Goal: Information Seeking & Learning: Stay updated

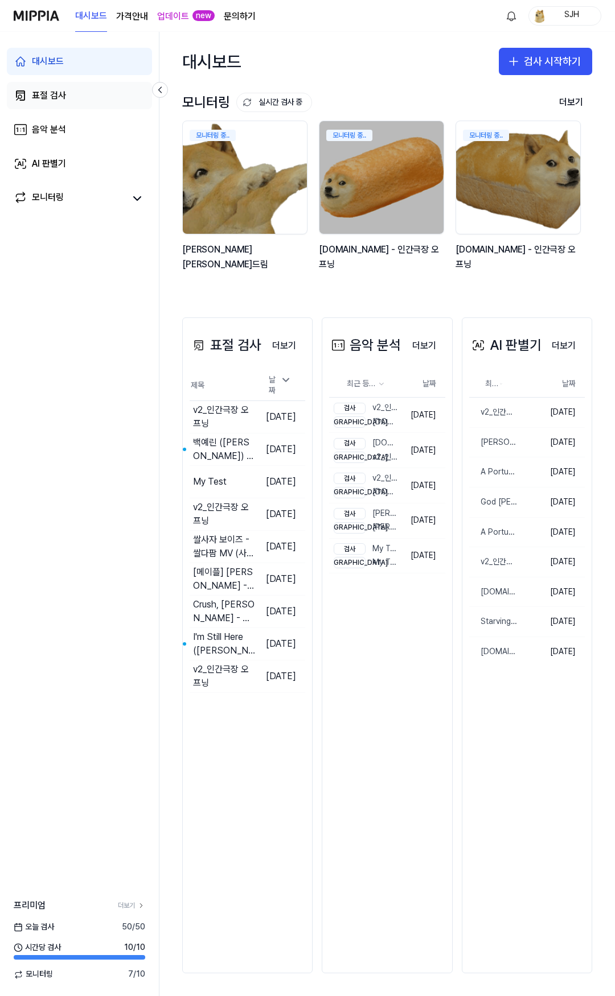
click at [77, 94] on link "표절 검사" at bounding box center [79, 95] width 145 height 27
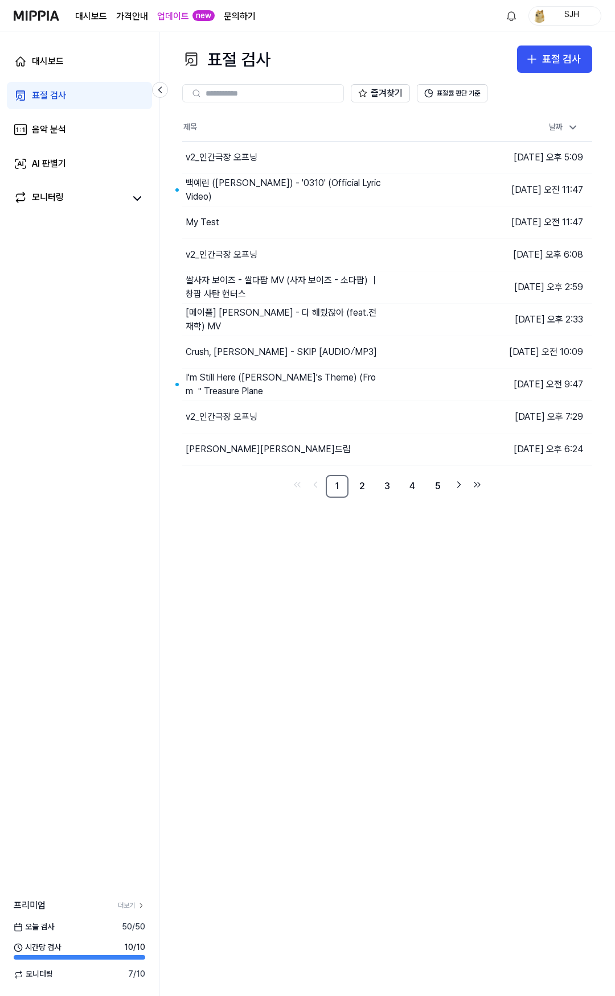
click at [72, 109] on link "표절 검사" at bounding box center [79, 95] width 145 height 27
click at [85, 65] on link "대시보드" at bounding box center [79, 61] width 145 height 27
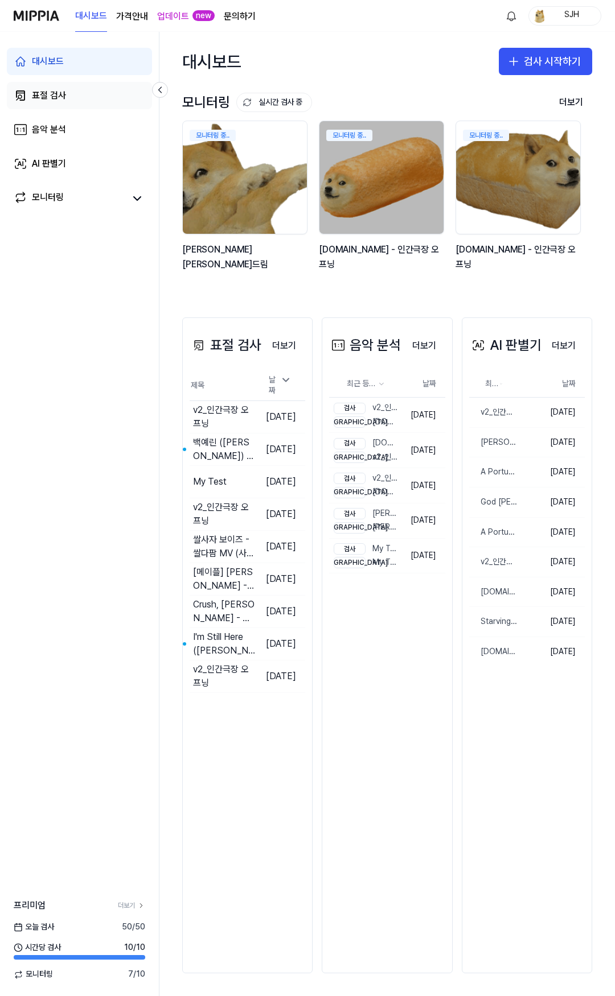
click at [84, 97] on link "표절 검사" at bounding box center [79, 95] width 145 height 27
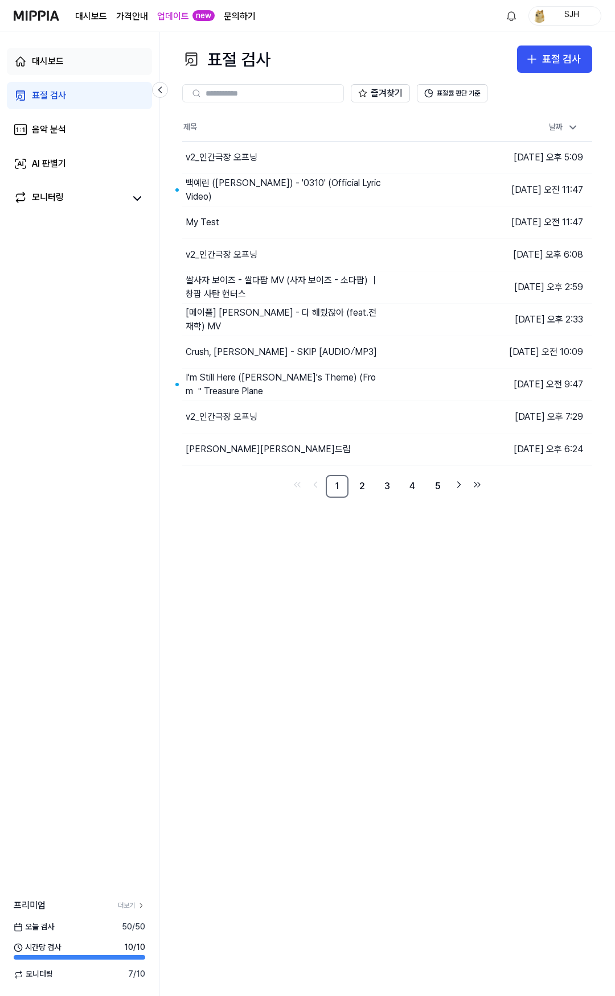
click at [89, 69] on link "대시보드" at bounding box center [79, 61] width 145 height 27
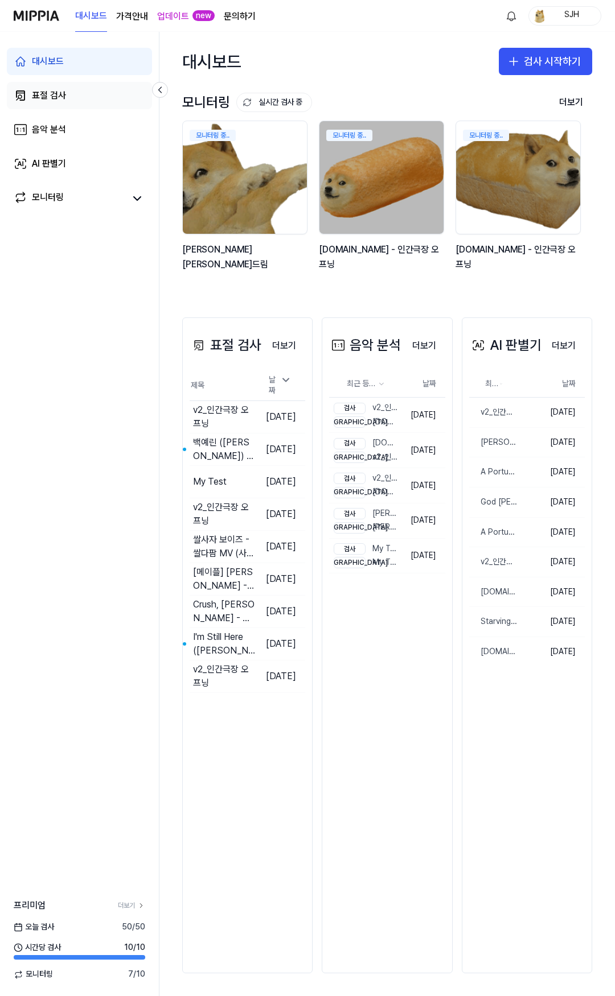
click at [82, 89] on link "표절 검사" at bounding box center [79, 95] width 145 height 27
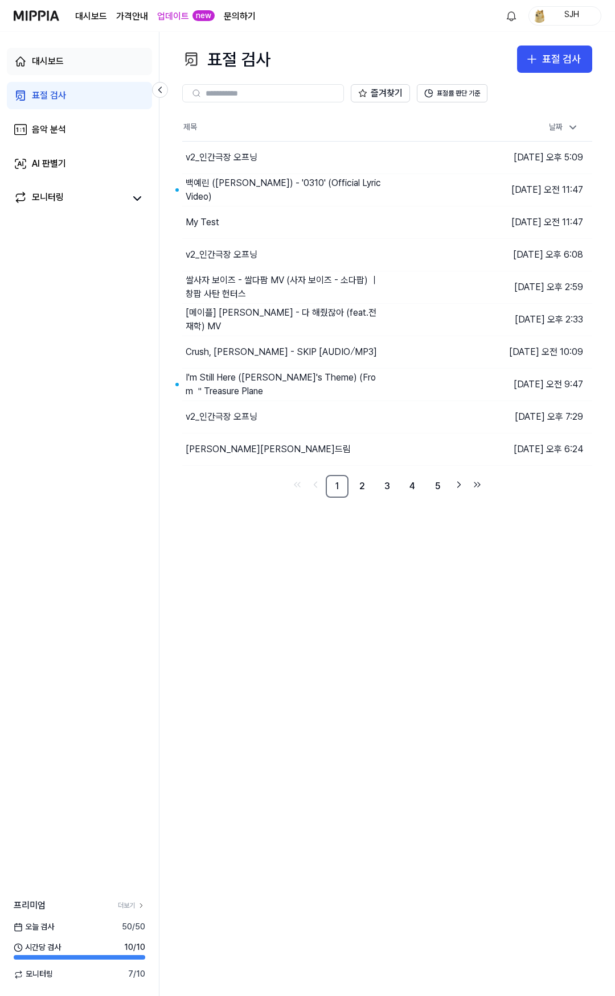
click at [92, 72] on link "대시보드" at bounding box center [79, 61] width 145 height 27
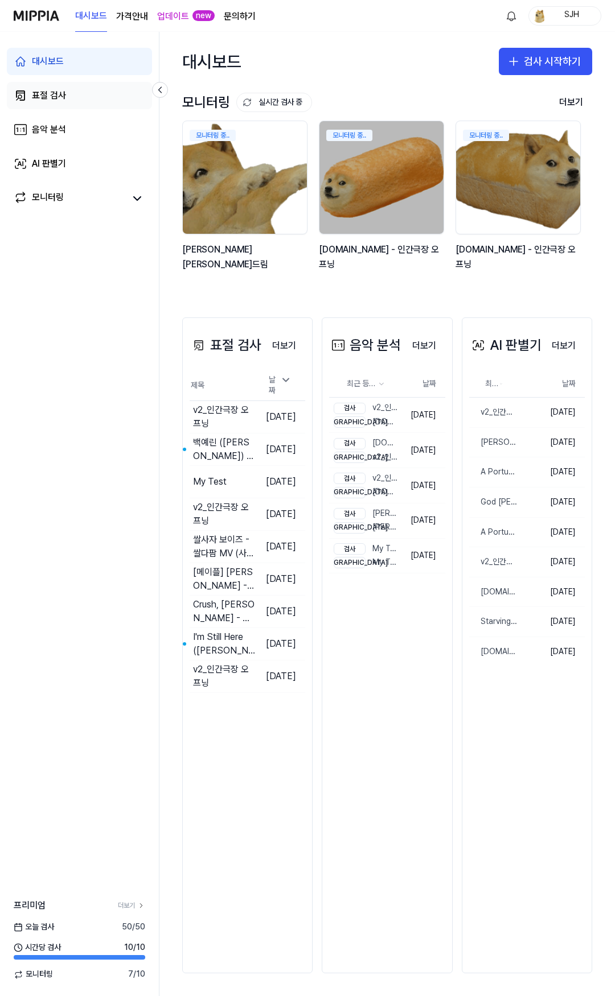
click at [76, 98] on link "표절 검사" at bounding box center [79, 95] width 145 height 27
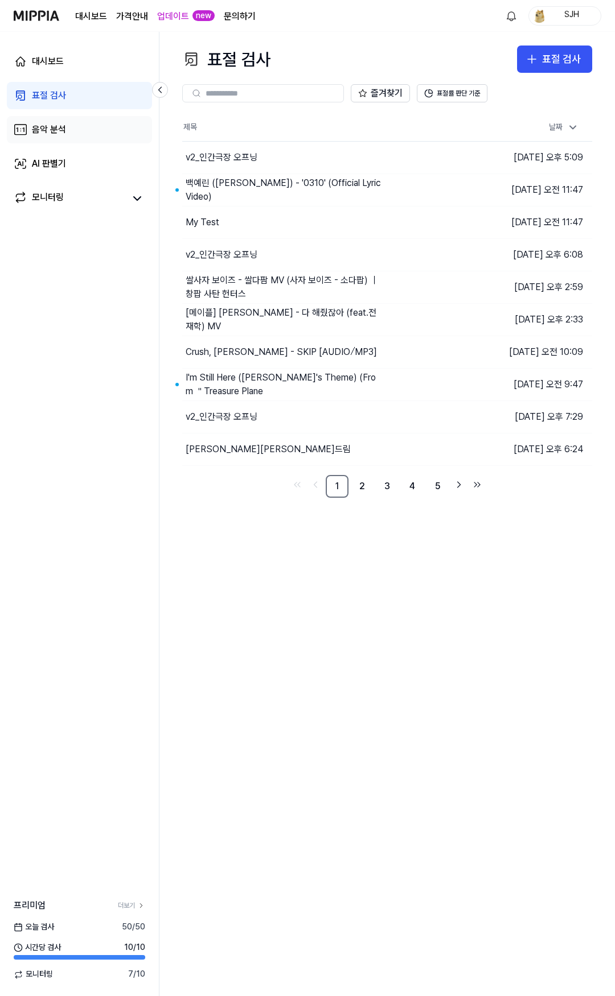
click at [73, 123] on link "음악 분석" at bounding box center [79, 129] width 145 height 27
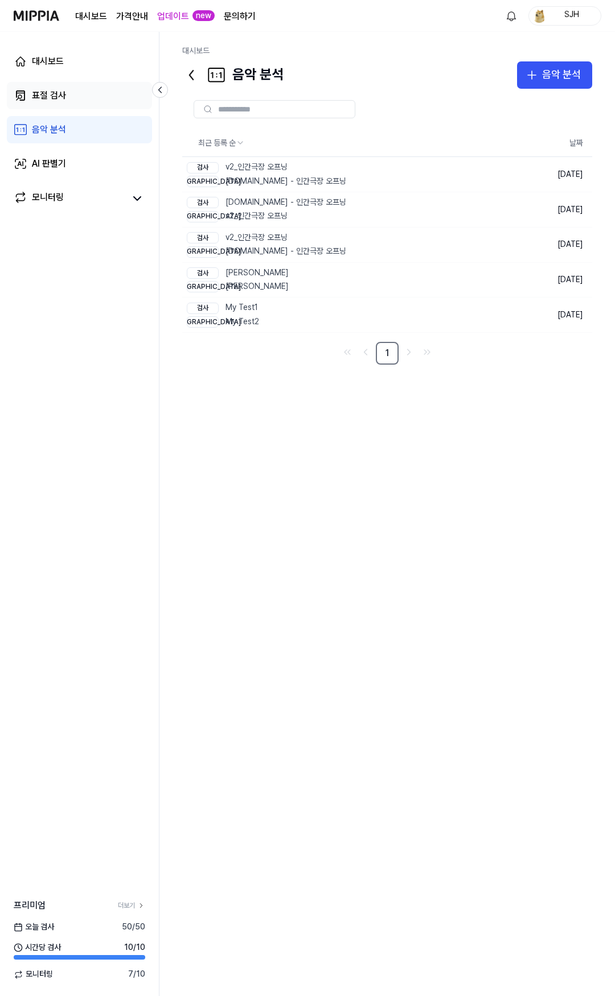
click at [83, 96] on link "표절 검사" at bounding box center [79, 95] width 145 height 27
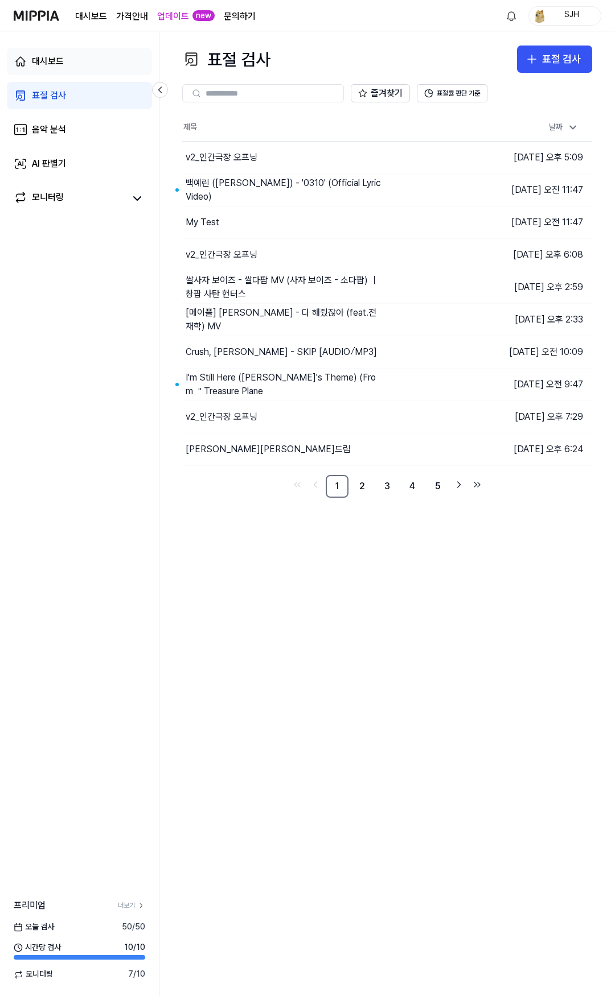
click at [88, 69] on link "대시보드" at bounding box center [79, 61] width 145 height 27
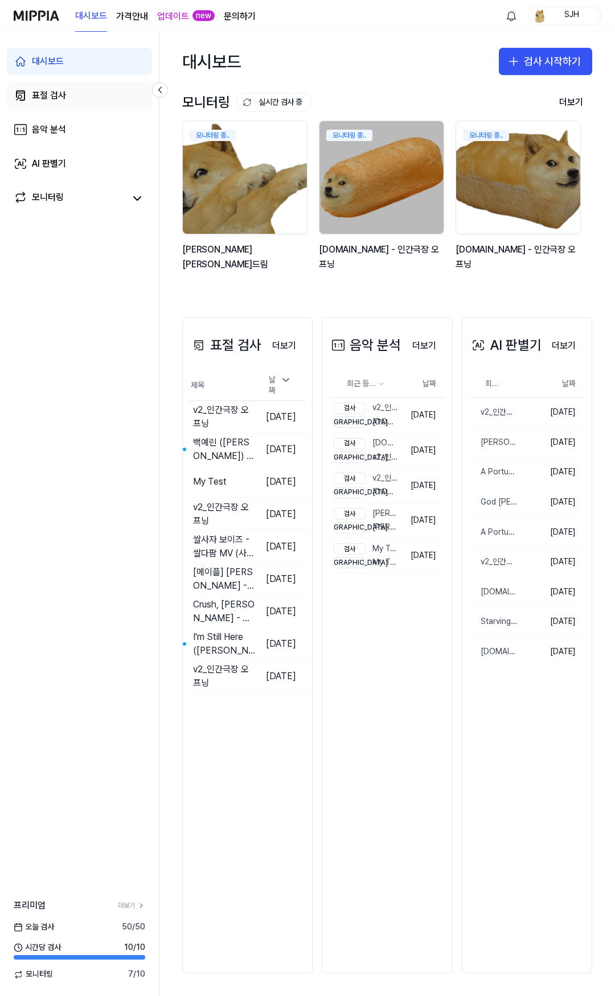
click at [80, 91] on link "표절 검사" at bounding box center [79, 95] width 145 height 27
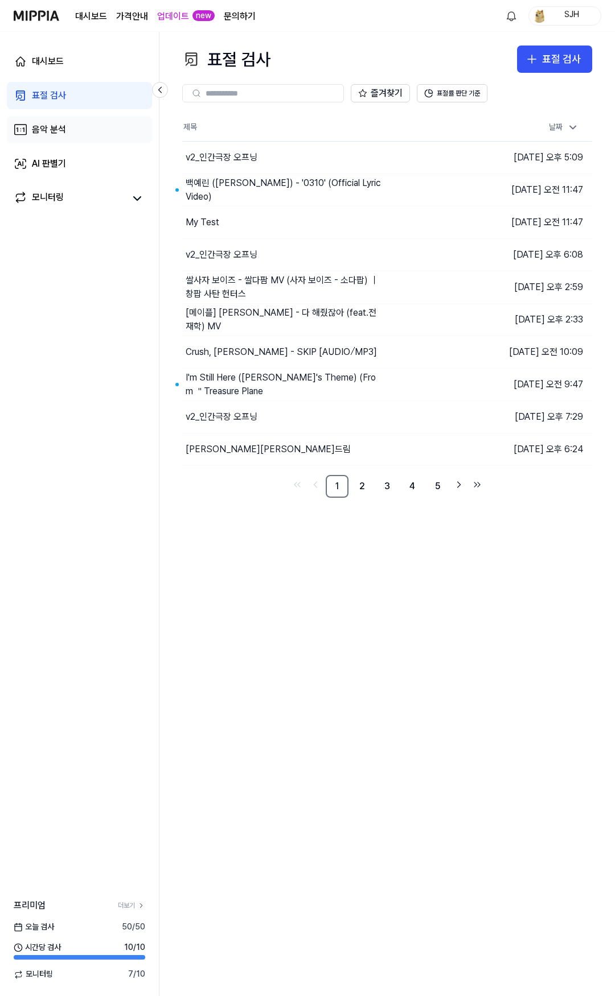
click at [65, 117] on link "음악 분석" at bounding box center [79, 129] width 145 height 27
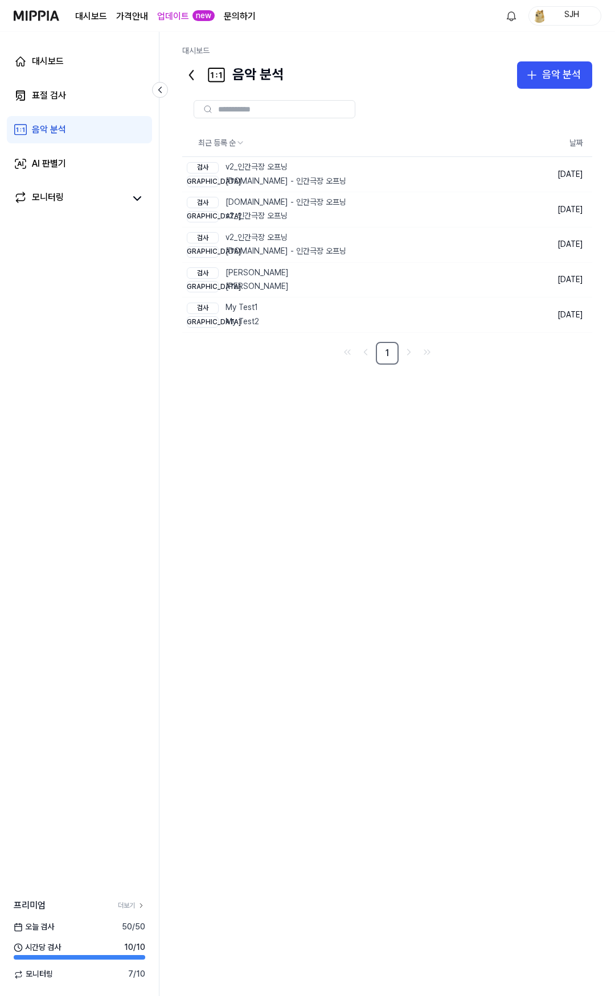
click at [62, 137] on link "음악 분석" at bounding box center [79, 129] width 145 height 27
click at [64, 163] on div "AI 판별기" at bounding box center [49, 164] width 34 height 14
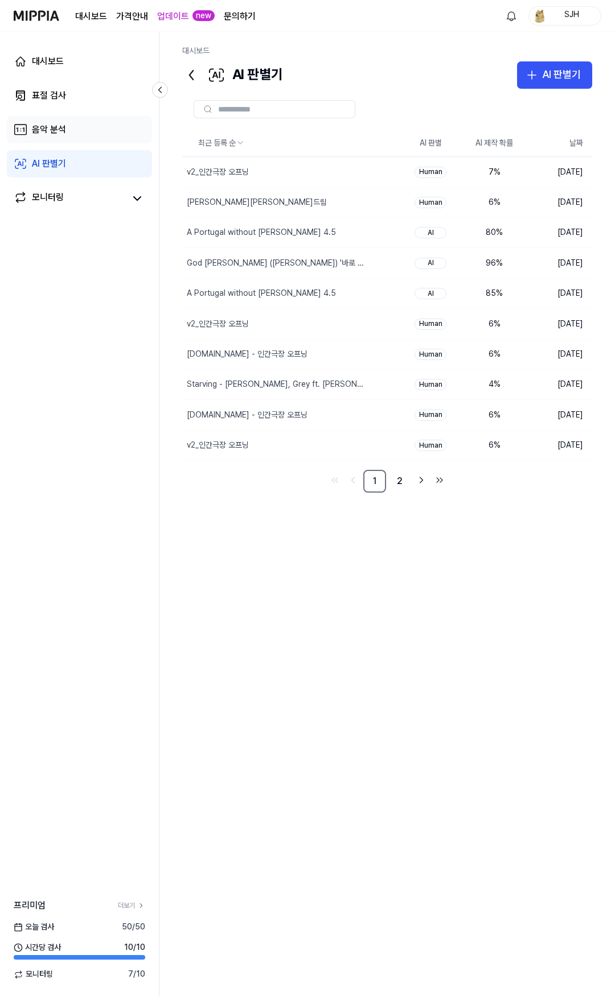
click at [68, 138] on link "음악 분석" at bounding box center [79, 129] width 145 height 27
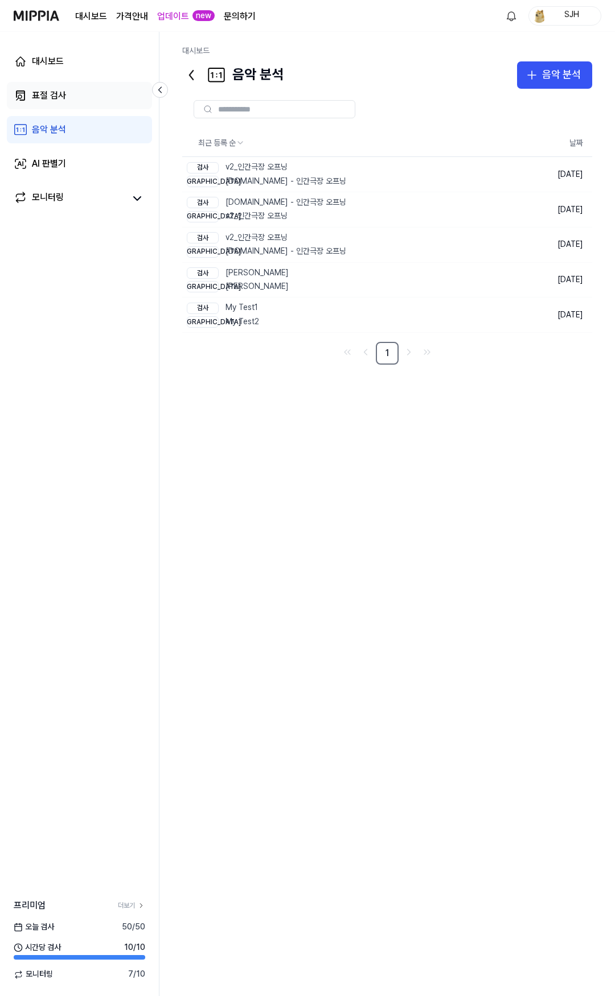
click at [75, 105] on link "표절 검사" at bounding box center [79, 95] width 145 height 27
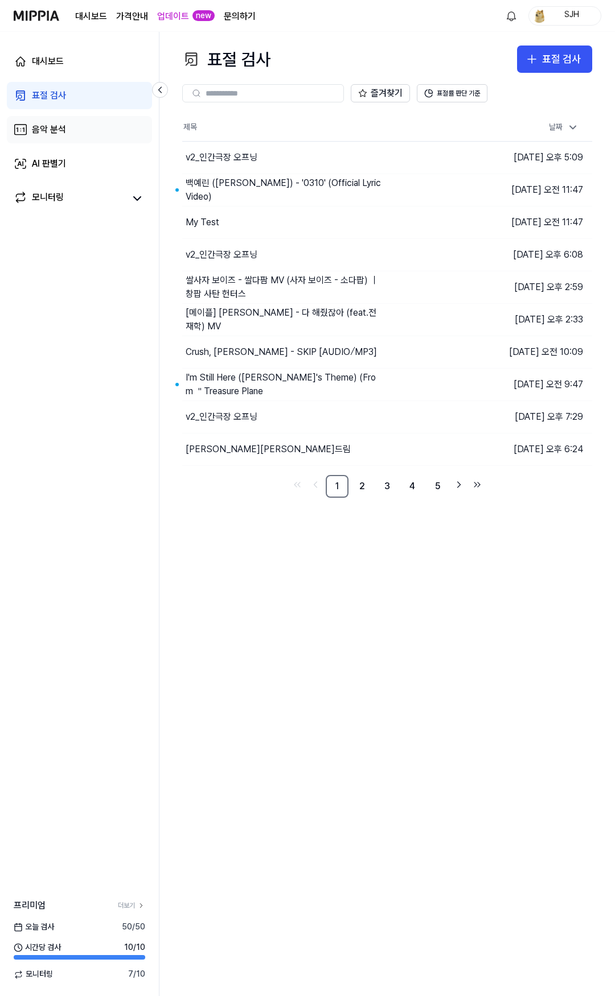
click at [69, 133] on link "음악 분석" at bounding box center [79, 129] width 145 height 27
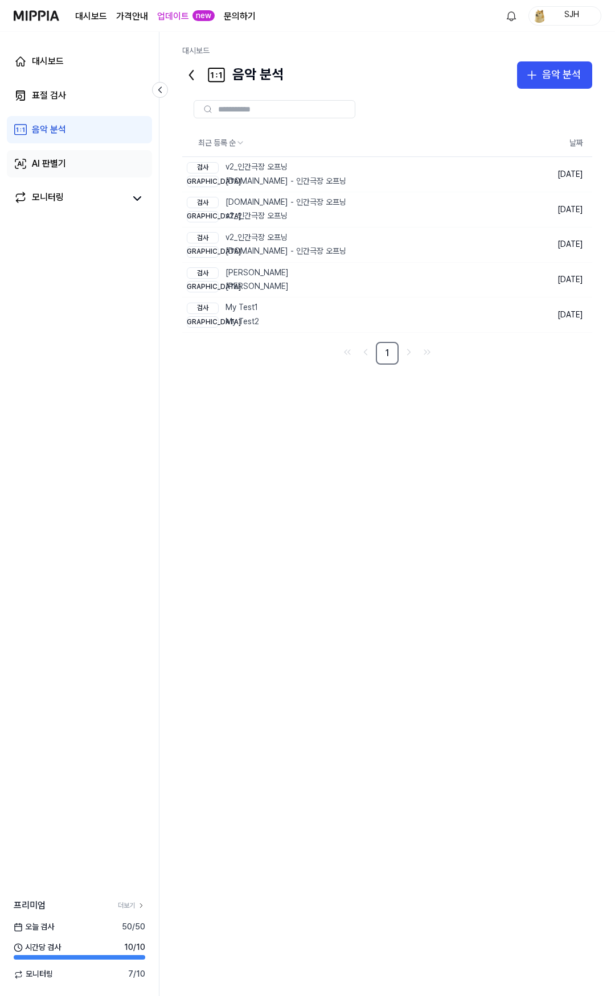
click at [60, 164] on div "AI 판별기" at bounding box center [49, 164] width 34 height 14
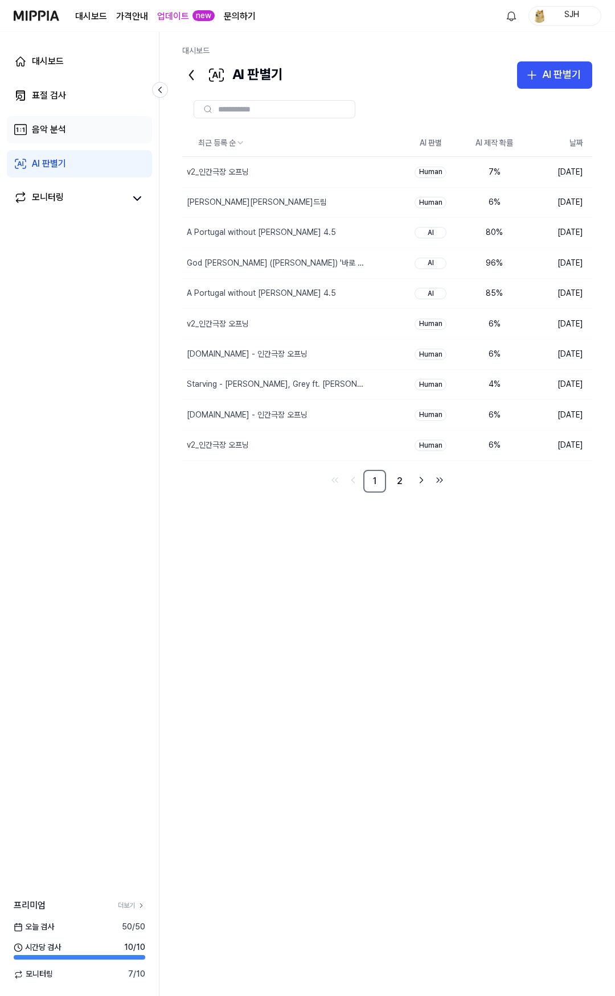
click at [72, 130] on link "음악 분석" at bounding box center [79, 129] width 145 height 27
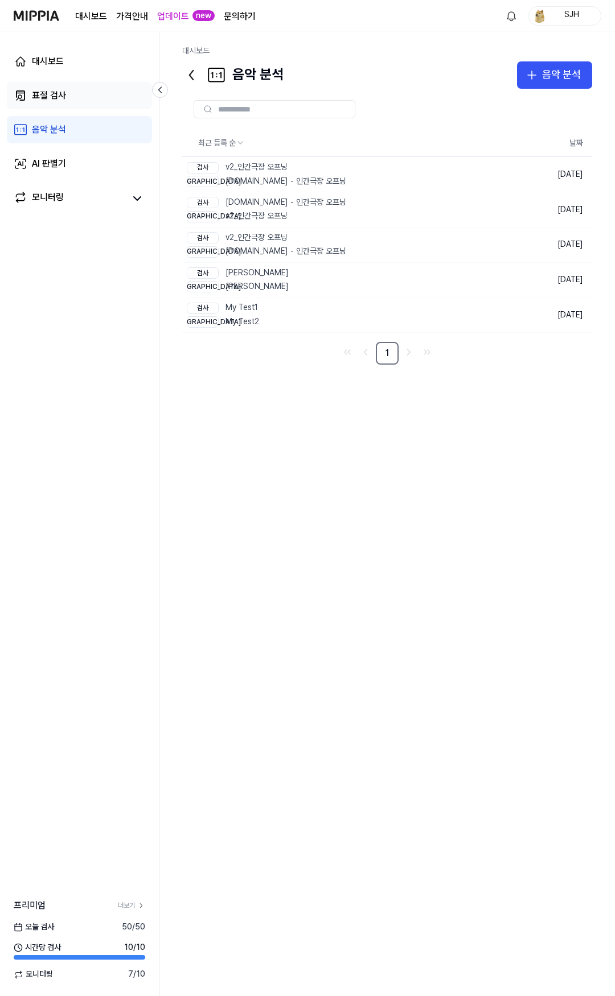
click at [80, 98] on link "표절 검사" at bounding box center [79, 95] width 145 height 27
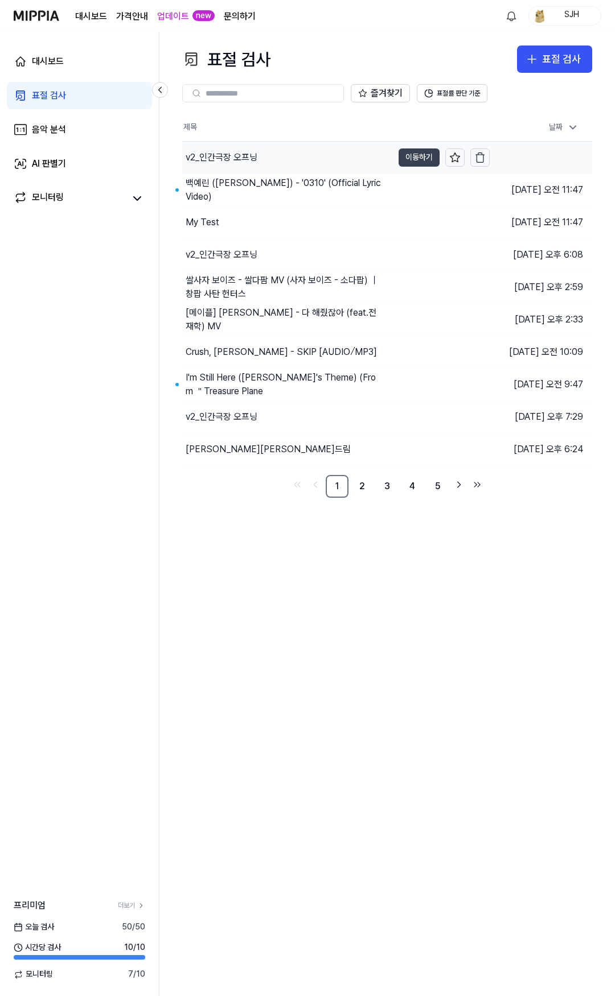
click at [418, 158] on button "이동하기" at bounding box center [418, 158] width 41 height 18
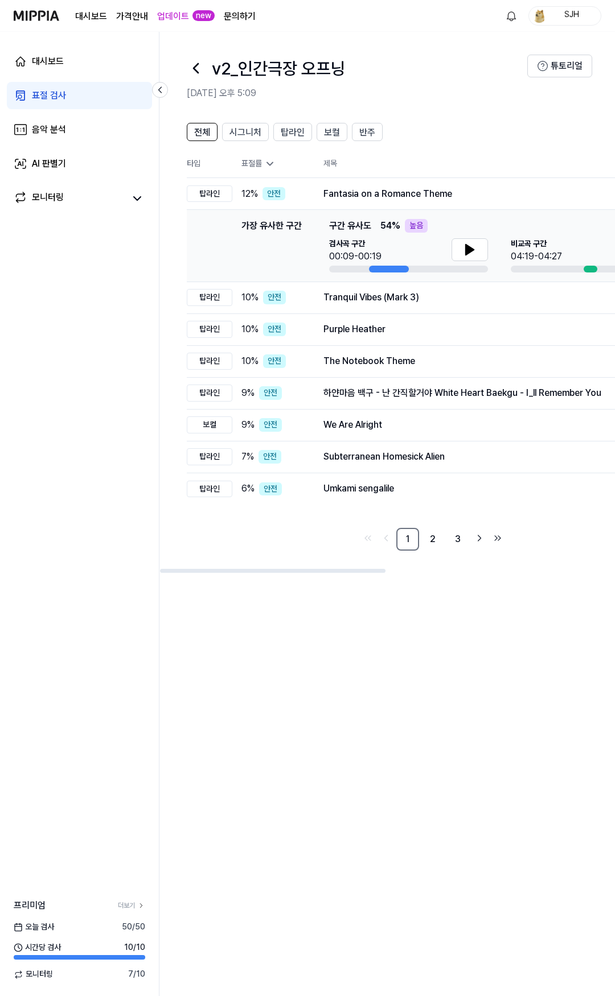
click at [196, 70] on icon at bounding box center [195, 68] width 5 height 9
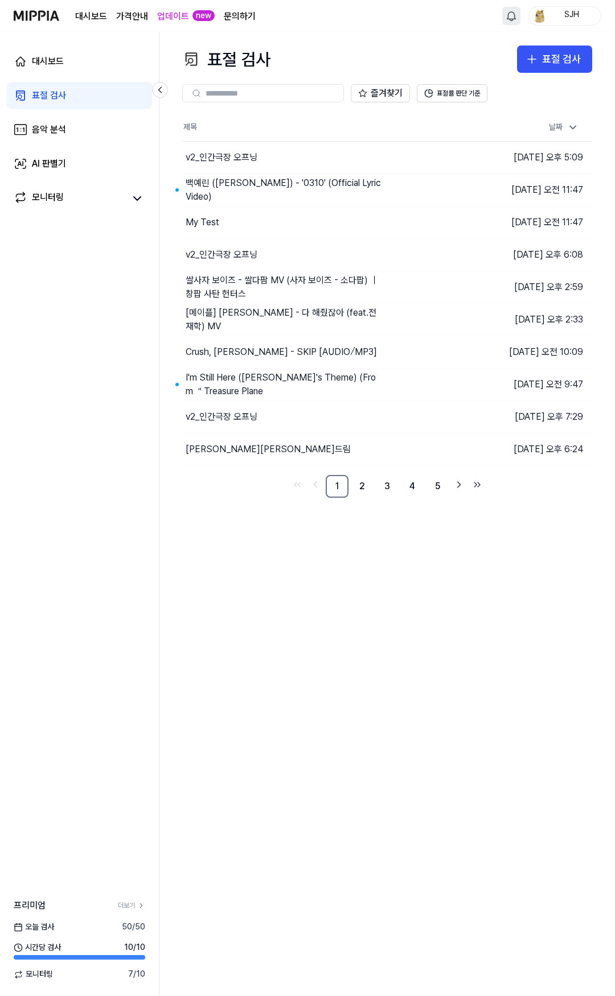
click at [504, 10] on html "대시보드 가격안내 업데이트 new 문의하기 SJH 대시보드 표절 검사 음악 분석 AI 판별기 모니터링 프리미엄 더보기 오늘 검사 50 / 50…" at bounding box center [307, 498] width 615 height 996
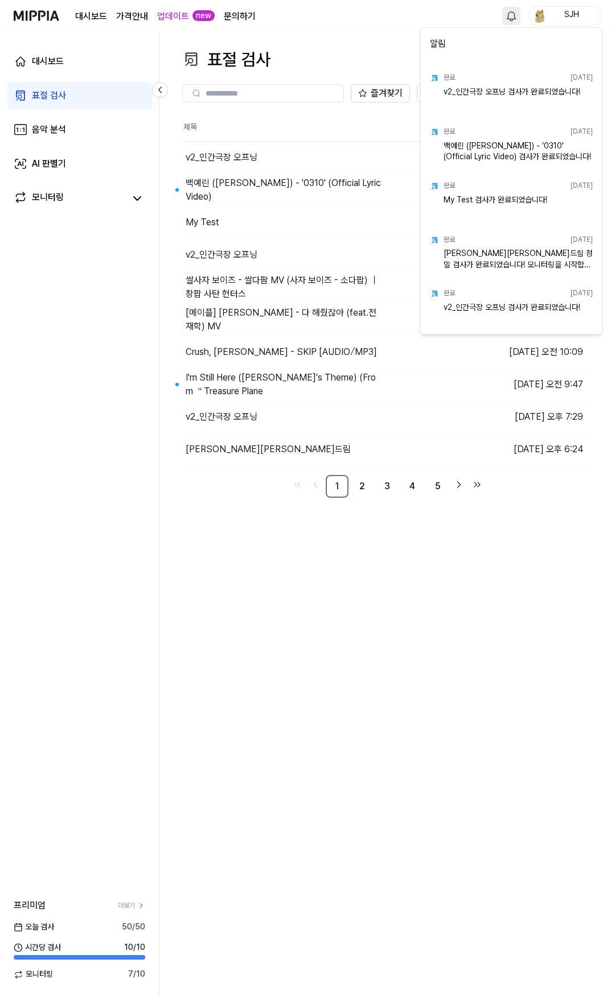
click at [517, 11] on html "대시보드 가격안내 업데이트 new 문의하기 SJH 대시보드 표절 검사 음악 분석 AI 판별기 모니터링 프리미엄 더보기 오늘 검사 50 / 50…" at bounding box center [307, 498] width 615 height 996
click at [519, 12] on html "대시보드 가격안내 업데이트 new 문의하기 SJH 대시보드 표절 검사 음악 분석 AI 판별기 모니터링 프리미엄 더보기 오늘 검사 50 / 50…" at bounding box center [307, 498] width 615 height 996
click at [516, 14] on html "대시보드 가격안내 업데이트 new 문의하기 SJH 대시보드 표절 검사 음악 분석 AI 판별기 모니터링 프리미엄 더보기 오늘 검사 50 / 50…" at bounding box center [307, 498] width 615 height 996
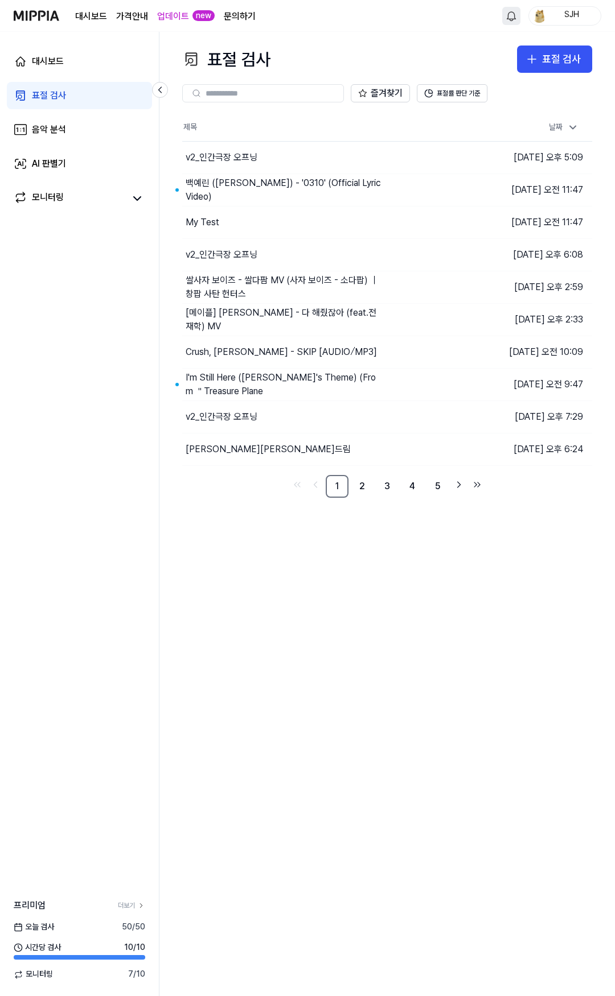
click at [514, 14] on html "대시보드 가격안내 업데이트 new 문의하기 SJH 대시보드 표절 검사 음악 분석 AI 판별기 모니터링 프리미엄 더보기 오늘 검사 50 / 50…" at bounding box center [307, 498] width 615 height 996
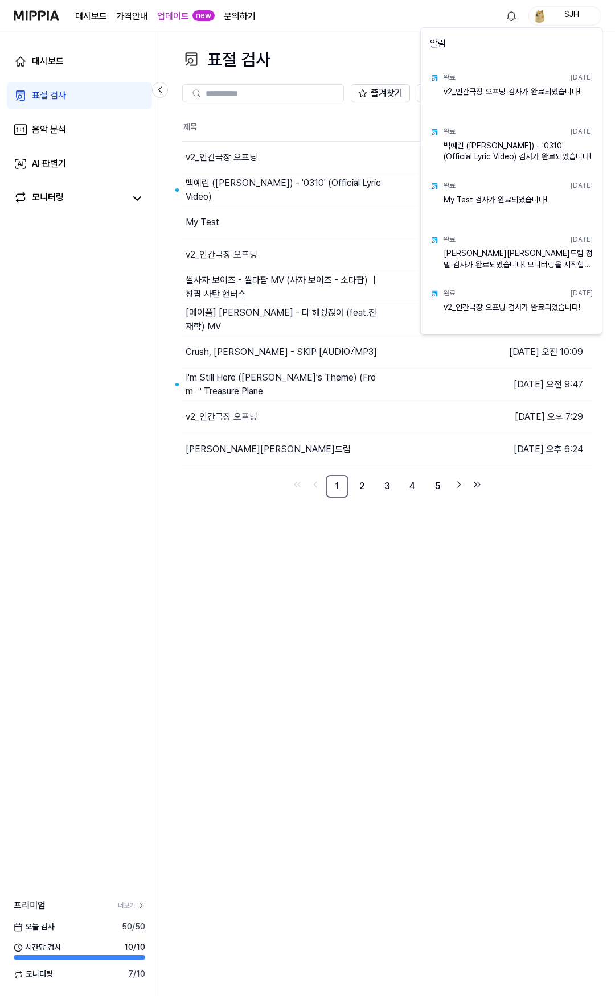
click at [510, 18] on html "대시보드 가격안내 업데이트 new 문의하기 SJH 대시보드 표절 검사 음악 분석 AI 판별기 모니터링 프리미엄 더보기 오늘 검사 50 / 50…" at bounding box center [307, 498] width 615 height 996
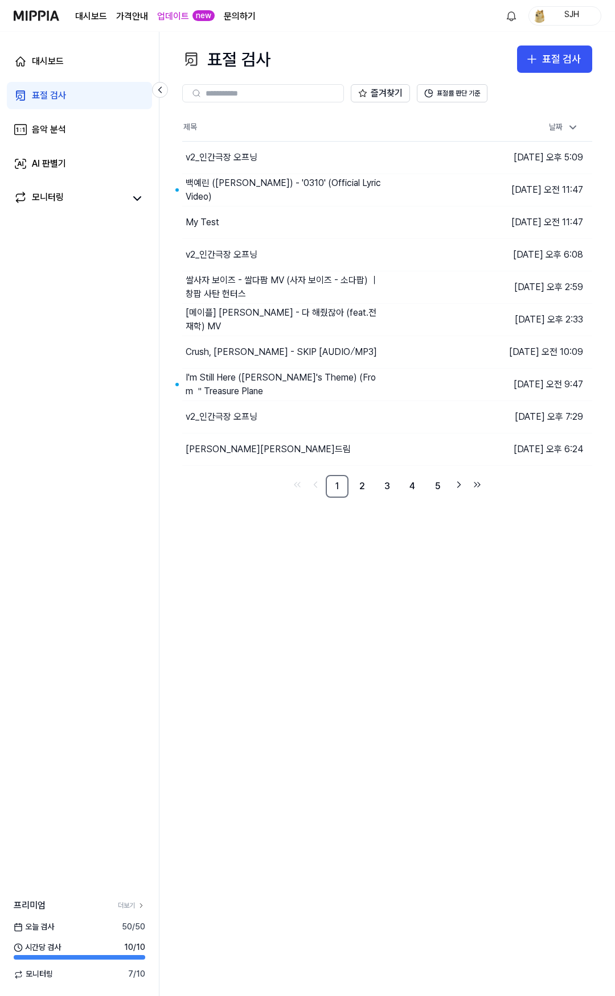
click at [102, 76] on div "대시보드 표절 검사 음악 분석 AI 판별기 모니터링" at bounding box center [79, 130] width 159 height 196
click at [102, 64] on link "대시보드" at bounding box center [79, 61] width 145 height 27
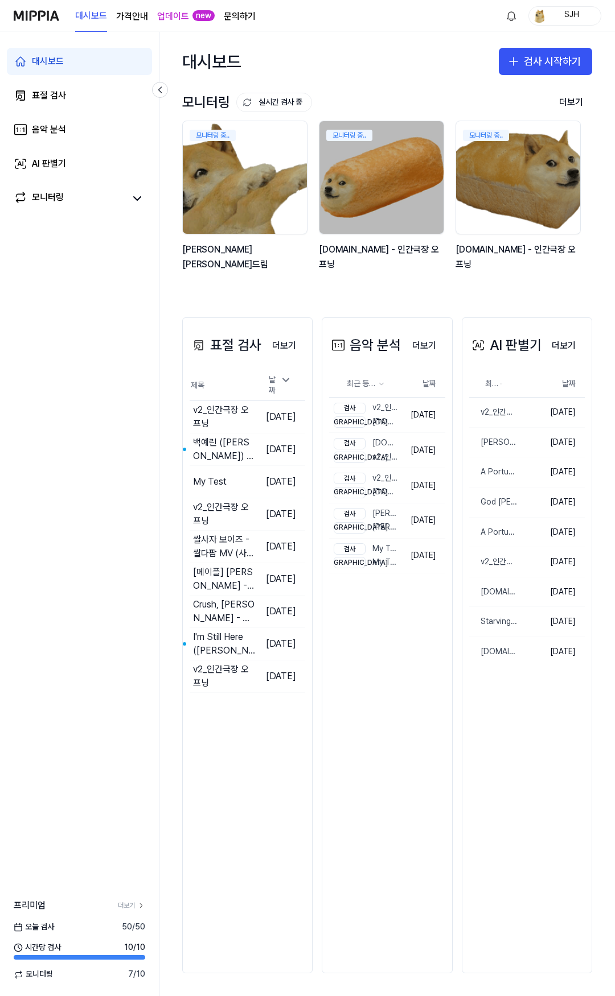
click at [389, 44] on div "대시보드 검사 시작하기" at bounding box center [386, 61] width 455 height 59
click at [512, 17] on html "대시보드 가격안내 업데이트 new 문의하기 SJH 대시보드 표절 검사 음악 분석 AI 판별기 모니터링 프리미엄 더보기 오늘 검사 50 / 50…" at bounding box center [307, 498] width 615 height 996
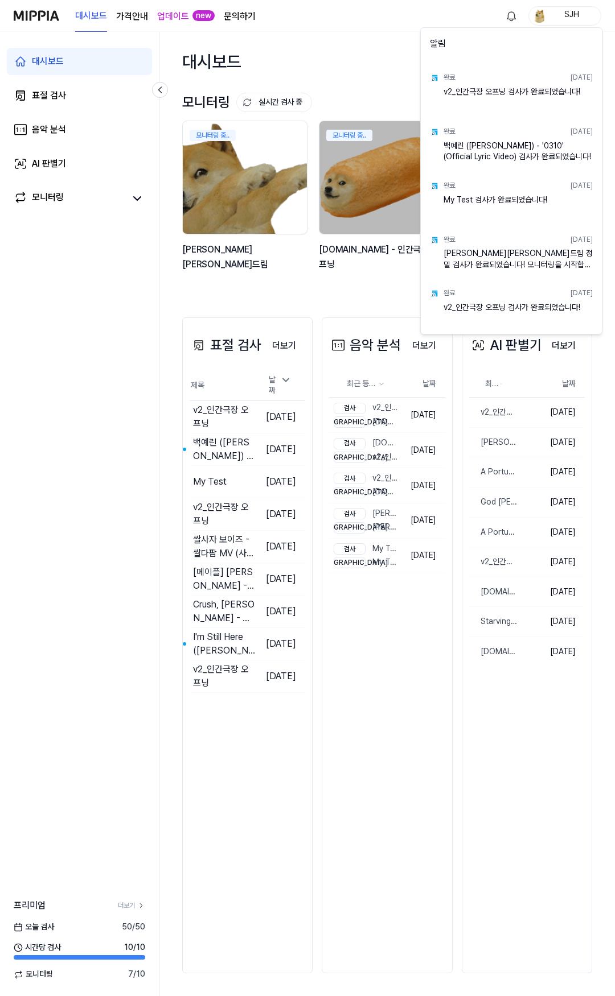
click at [506, 16] on html "대시보드 가격안내 업데이트 new 문의하기 SJH 대시보드 표절 검사 음악 분석 AI 판별기 모니터링 프리미엄 더보기 오늘 검사 50 / 50…" at bounding box center [307, 498] width 615 height 996
click at [509, 19] on html "대시보드 가격안내 업데이트 new 문의하기 SJH 대시보드 표절 검사 음악 분석 AI 판별기 모니터링 프리미엄 더보기 오늘 검사 50 / 50…" at bounding box center [307, 498] width 615 height 996
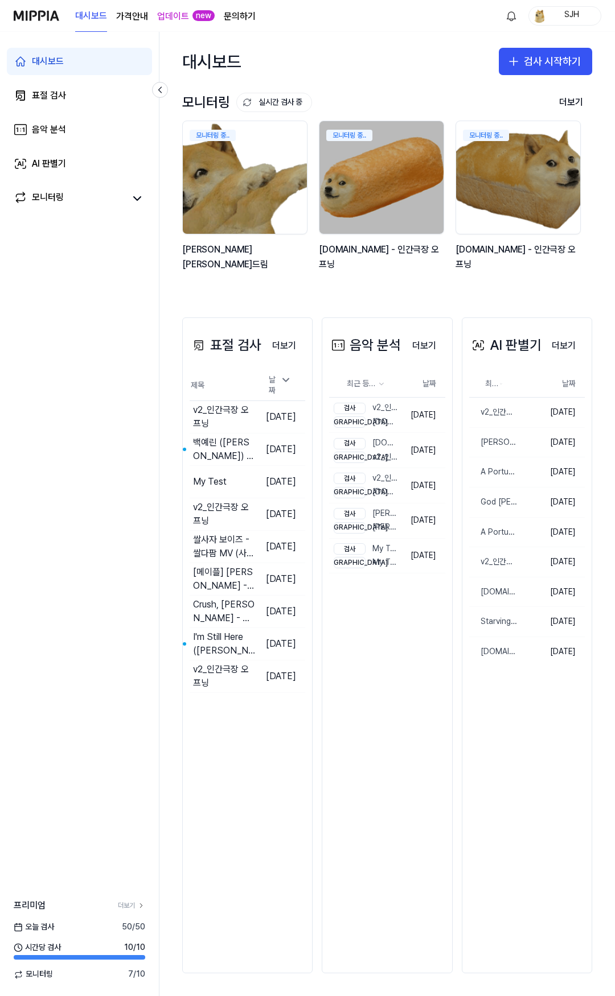
click at [399, 54] on div "대시보드 검사 시작하기" at bounding box center [386, 61] width 455 height 59
click at [97, 94] on link "표절 검사" at bounding box center [79, 95] width 145 height 27
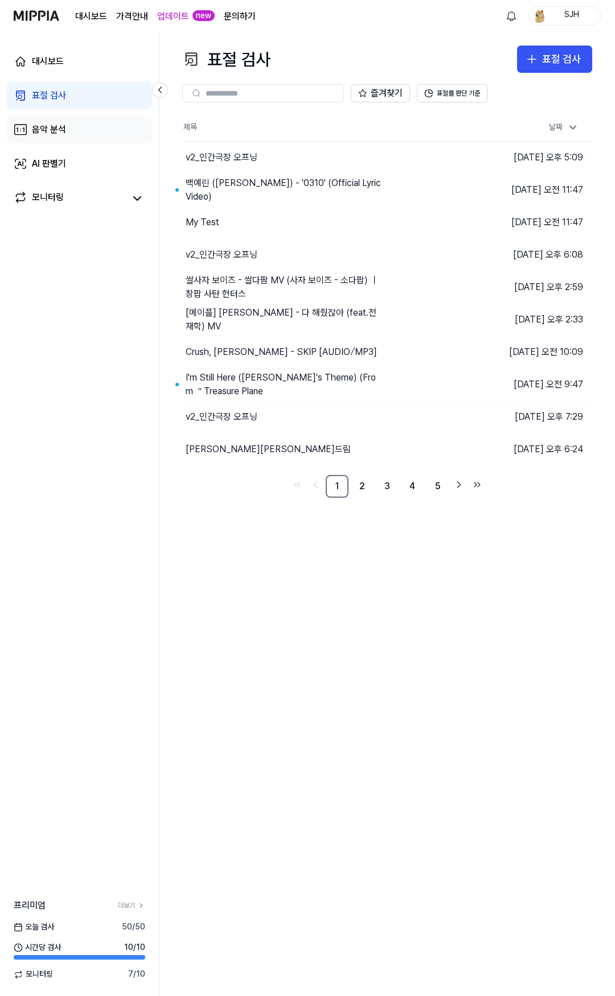
click at [78, 126] on link "음악 분석" at bounding box center [79, 129] width 145 height 27
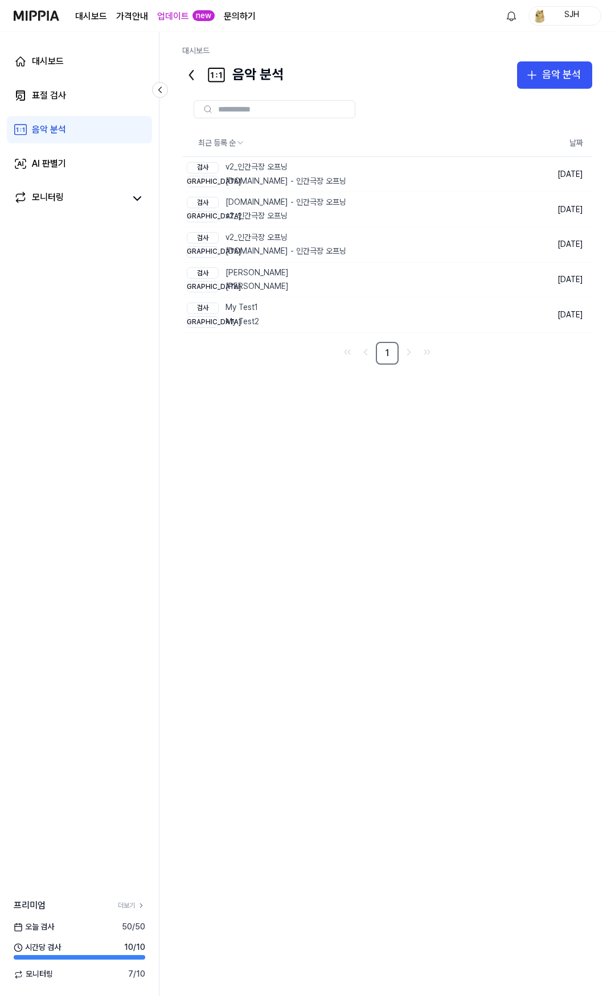
click at [72, 146] on div "대시보드 표절 검사 음악 분석 AI 판별기 모니터링" at bounding box center [79, 130] width 159 height 196
click at [71, 161] on link "AI 판별기" at bounding box center [79, 163] width 145 height 27
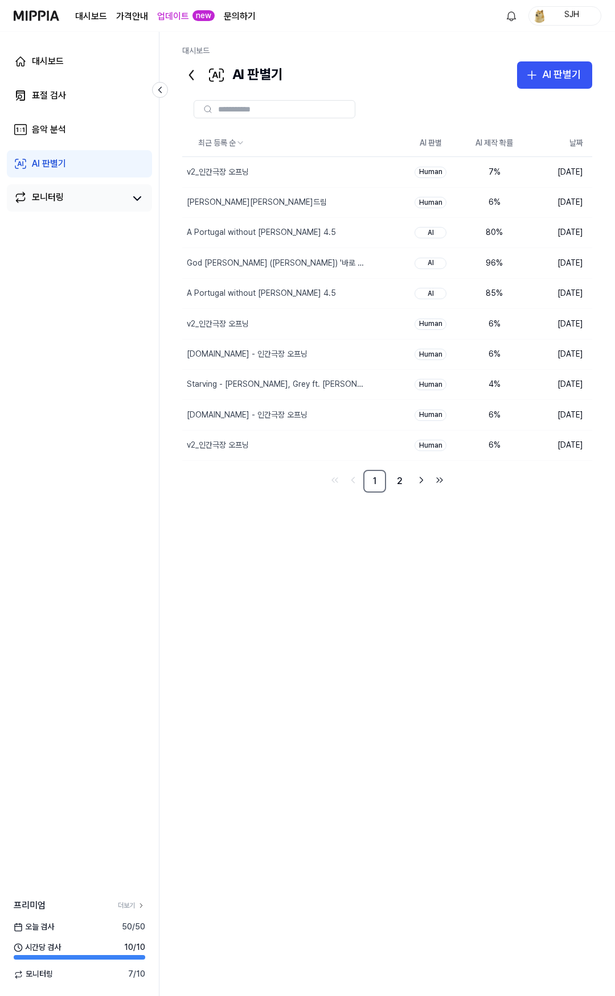
click at [85, 192] on link "모니터링" at bounding box center [69, 199] width 111 height 16
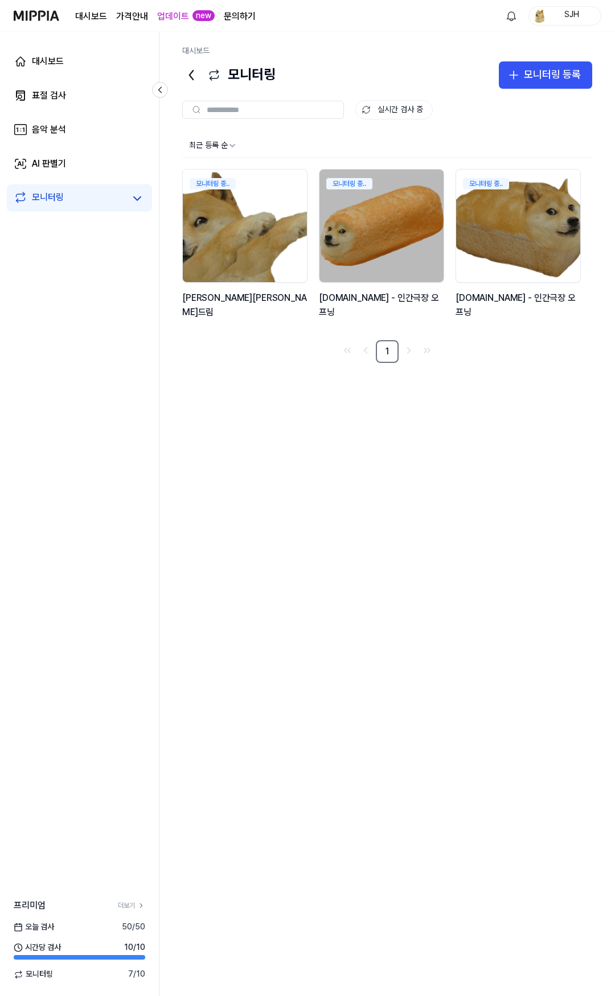
click at [88, 110] on div "대시보드 표절 검사 음악 분석 AI 판별기 모니터링" at bounding box center [79, 130] width 159 height 196
click at [89, 77] on div "대시보드 표절 검사 음악 분석 AI 판별기 모니터링" at bounding box center [79, 130] width 159 height 196
click at [89, 63] on link "대시보드" at bounding box center [79, 61] width 145 height 27
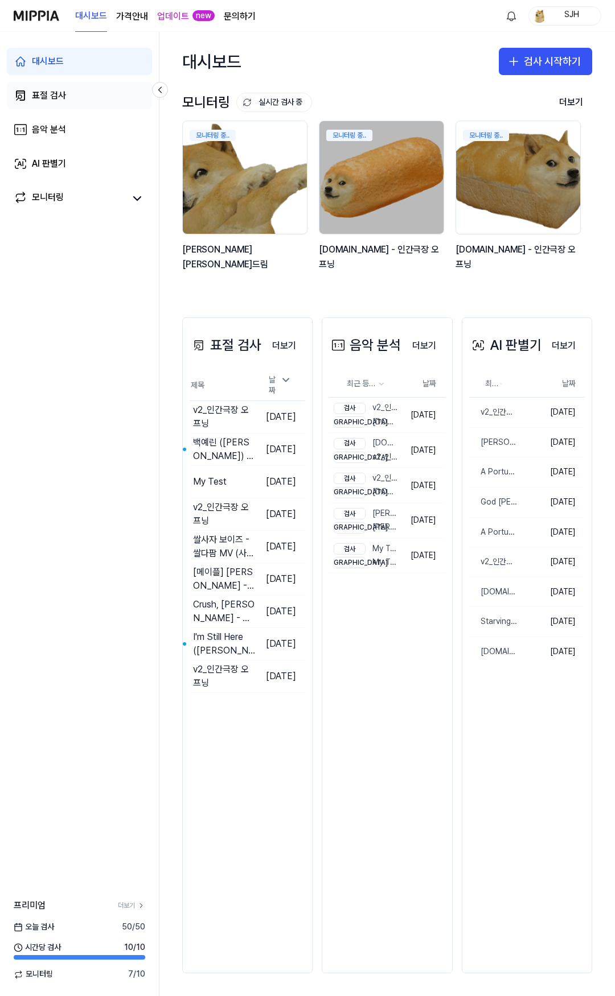
click at [76, 95] on link "표절 검사" at bounding box center [79, 95] width 145 height 27
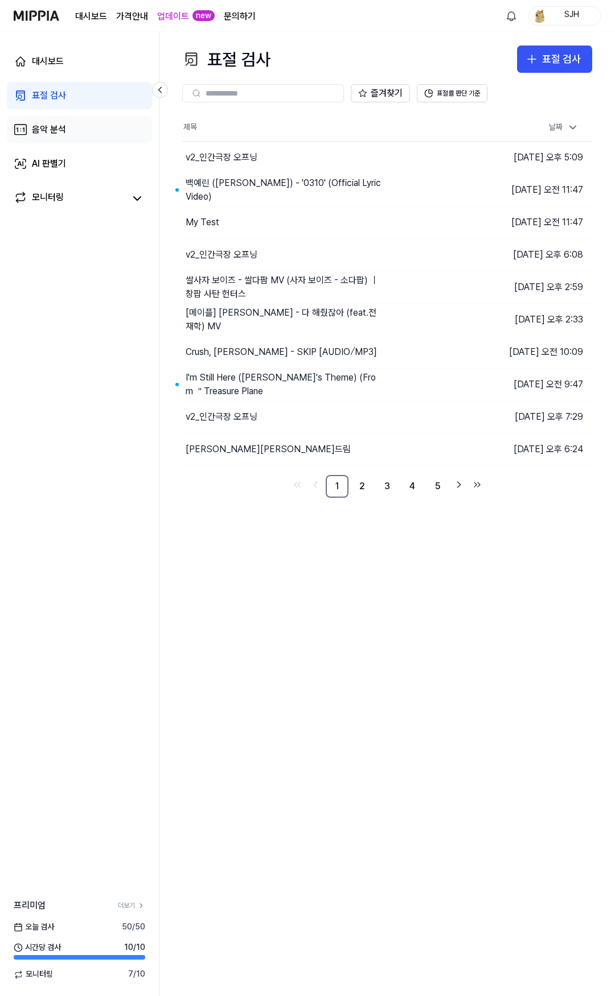
click at [86, 133] on link "음악 분석" at bounding box center [79, 129] width 145 height 27
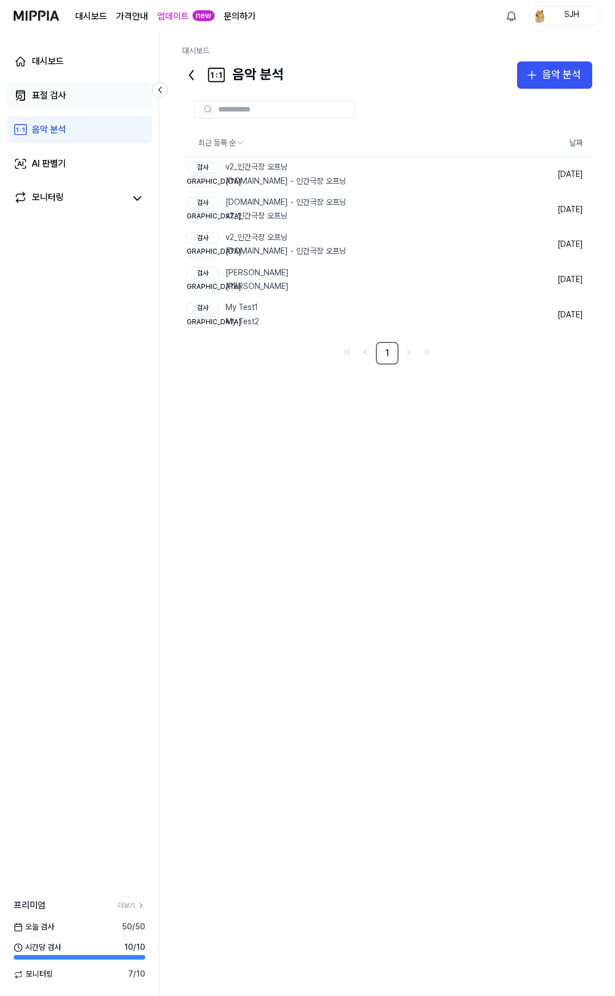
click at [75, 100] on link "표절 검사" at bounding box center [79, 95] width 145 height 27
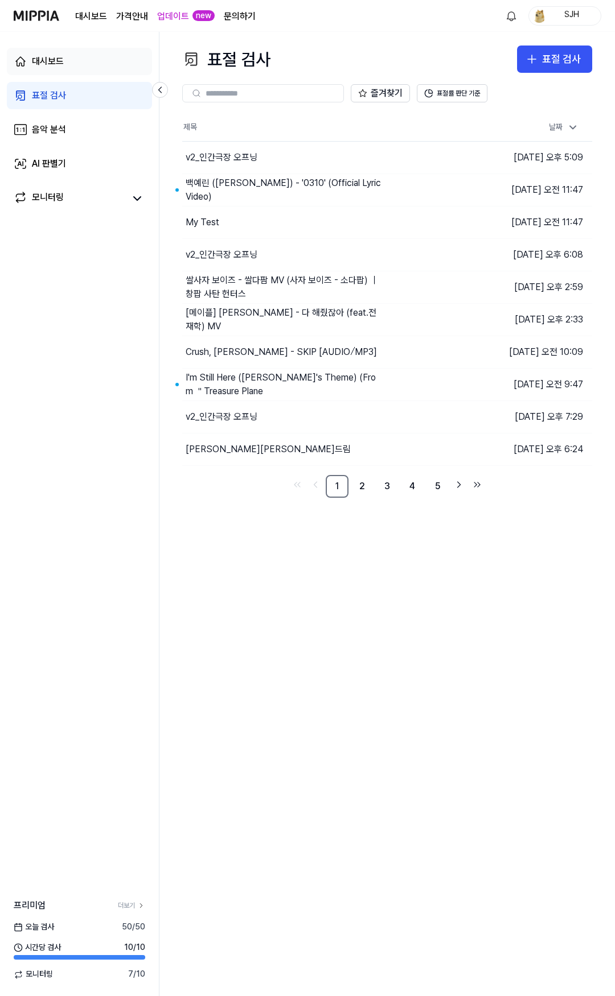
click at [73, 68] on link "대시보드" at bounding box center [79, 61] width 145 height 27
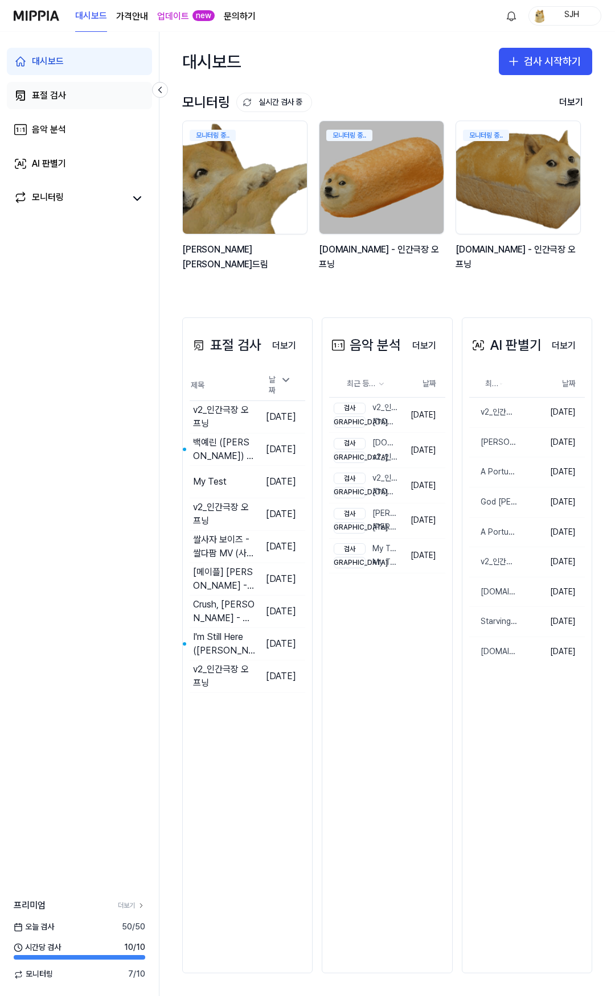
click at [73, 96] on link "표절 검사" at bounding box center [79, 95] width 145 height 27
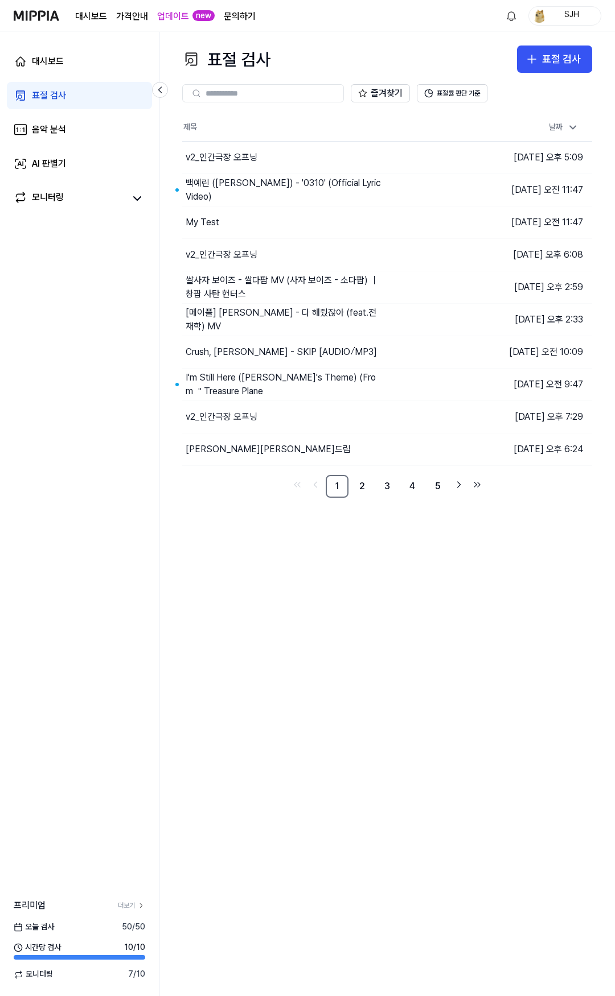
click at [337, 587] on div "표절 검사 표절 검사 표절 검사 음악 분석 AI 판별기 즐겨찾기 표절률 판단 기준 제목 날짜 v2_인간극장 오프닝 이동하기 2025.09.19…" at bounding box center [386, 514] width 455 height 965
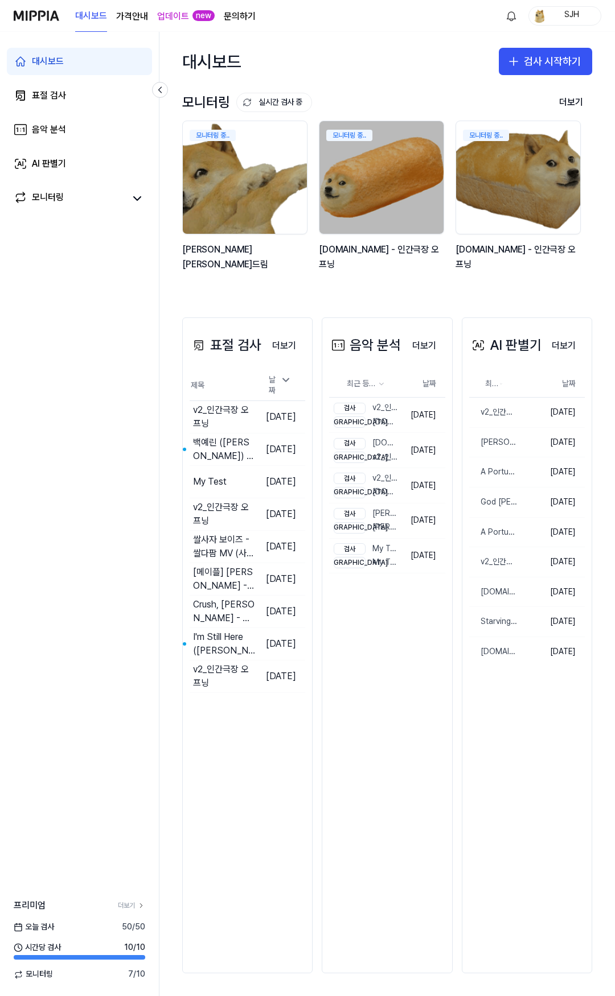
click at [96, 479] on div "대시보드 표절 검사 음악 분석 AI 판별기 모니터링 프리미엄 더보기 오늘 검사 50 / 50 시간당 검사 10 / 10 모니터링 7 / 10" at bounding box center [79, 514] width 159 height 965
click at [383, 769] on div "음악 분석 더보기 음악 분석 최근 등록 순 날짜 검사 v2_인간극장 오프닝 비교 [DOMAIN_NAME] - 인간극장 오프닝 [DATE] 검사…" at bounding box center [387, 646] width 130 height 656
click at [84, 96] on link "표절 검사" at bounding box center [79, 95] width 145 height 27
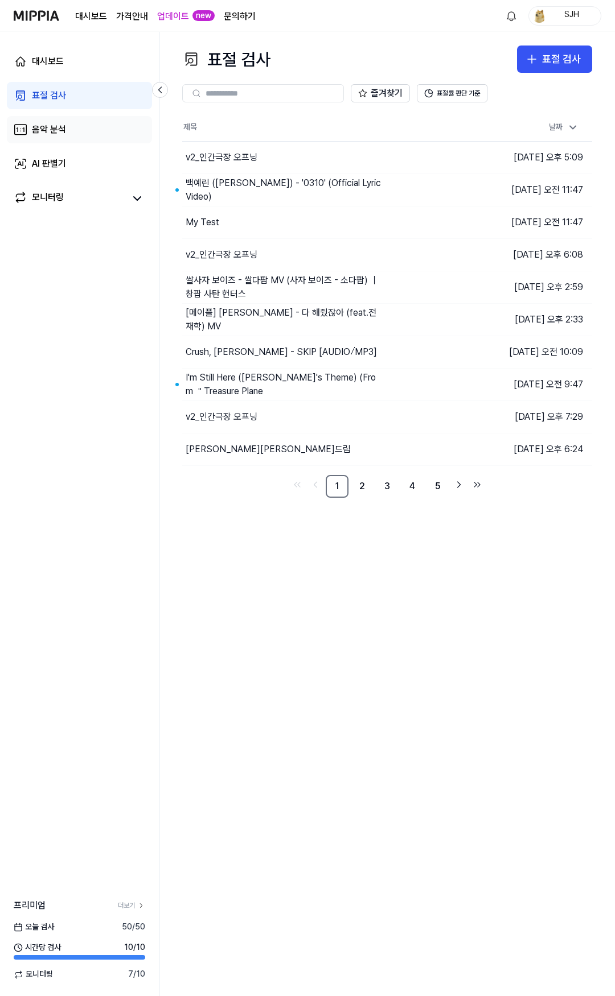
click at [83, 122] on link "음악 분석" at bounding box center [79, 129] width 145 height 27
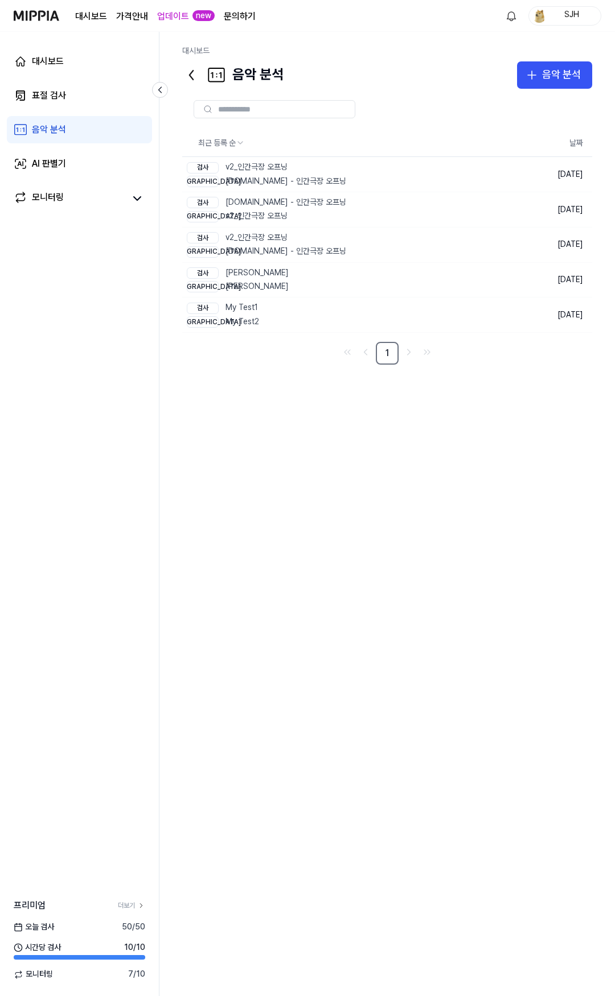
click at [164, 590] on div "대시보드 음악 분석 음악 분석 표절 검사 음악 분석 AI 판별기 최근 등록 순 날짜 검사 v2_인간극장 오프닝 비교 [DOMAIN_NAME] …" at bounding box center [386, 514] width 455 height 965
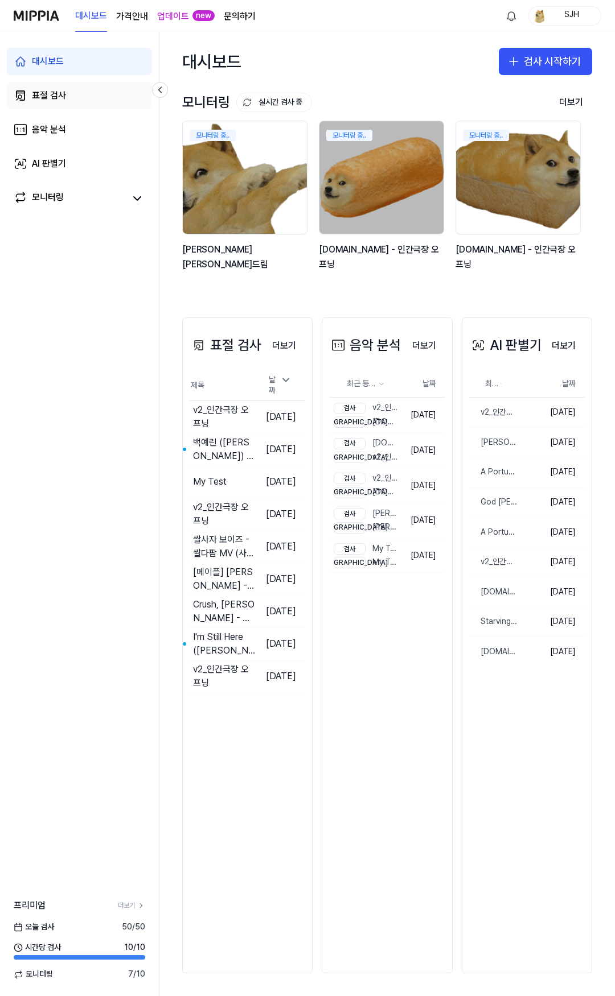
click at [47, 98] on div "표절 검사" at bounding box center [49, 96] width 34 height 14
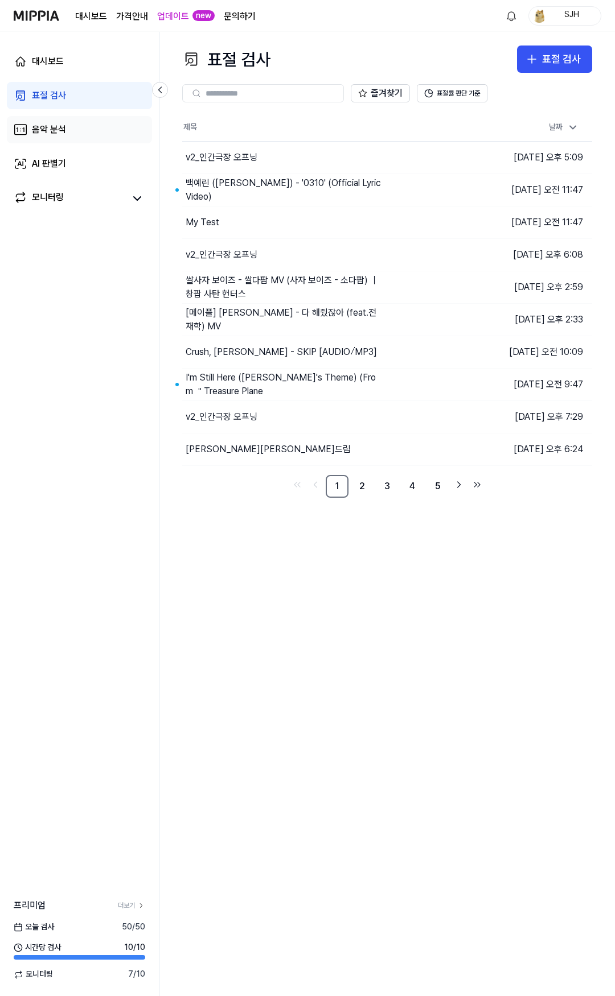
click at [55, 128] on div "음악 분석" at bounding box center [49, 130] width 34 height 14
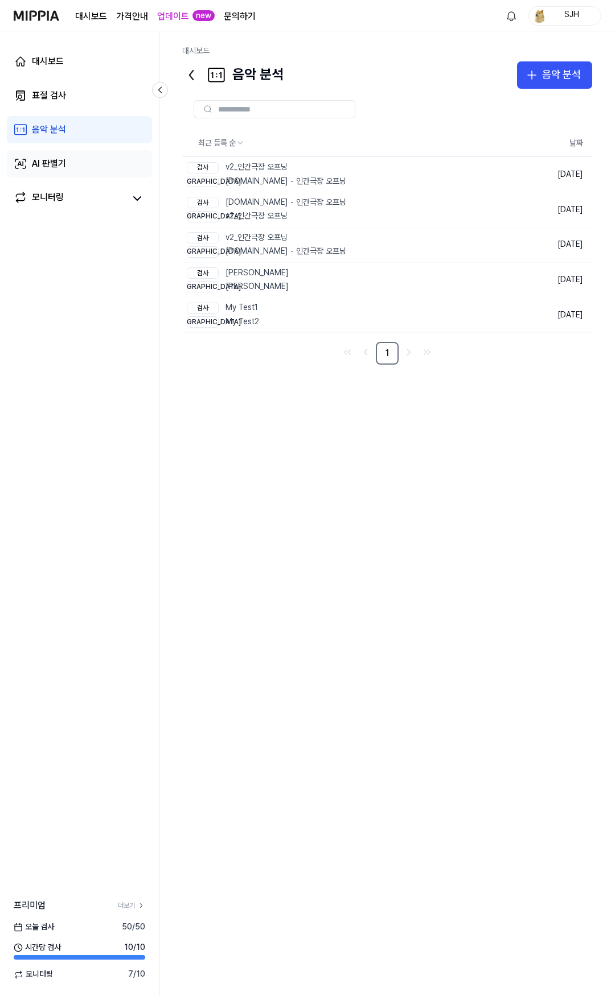
click at [69, 157] on link "AI 판별기" at bounding box center [79, 163] width 145 height 27
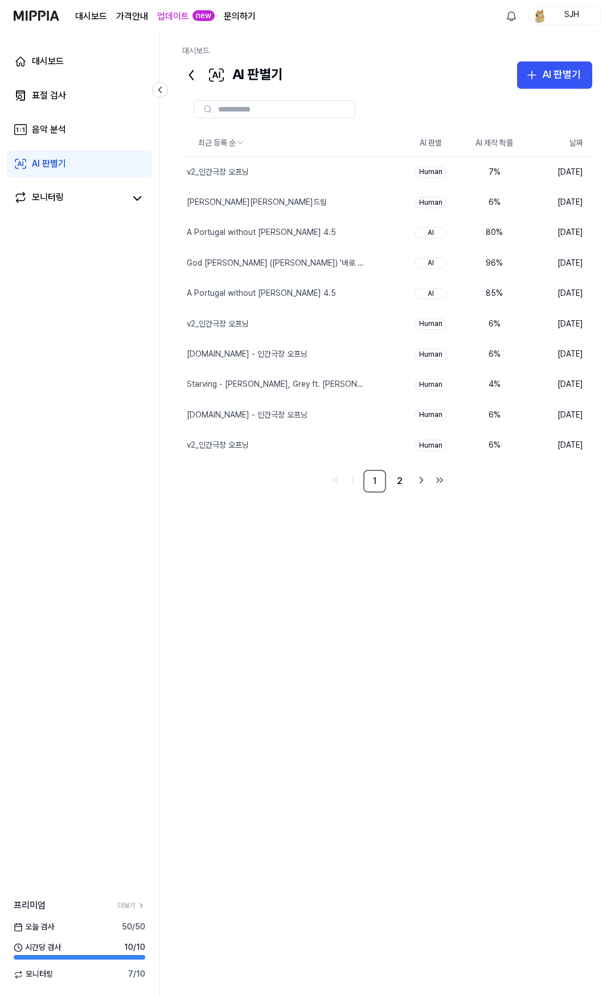
click at [75, 178] on div "대시보드 표절 검사 음악 분석 AI 판별기 모니터링" at bounding box center [79, 130] width 159 height 196
click at [80, 187] on div "모니터링" at bounding box center [79, 197] width 145 height 27
click at [74, 159] on link "AI 판별기" at bounding box center [79, 163] width 145 height 27
click at [69, 184] on div "대시보드 표절 검사 음악 분석 AI 판별기 모니터링" at bounding box center [79, 130] width 159 height 196
click at [69, 195] on link "모니터링" at bounding box center [69, 199] width 111 height 16
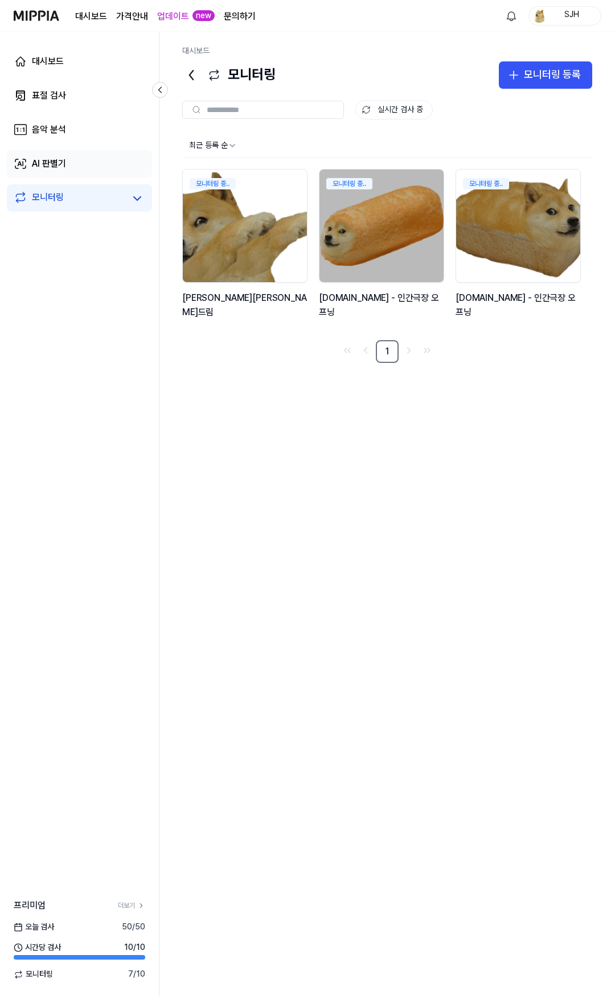
click at [71, 156] on link "AI 판별기" at bounding box center [79, 163] width 145 height 27
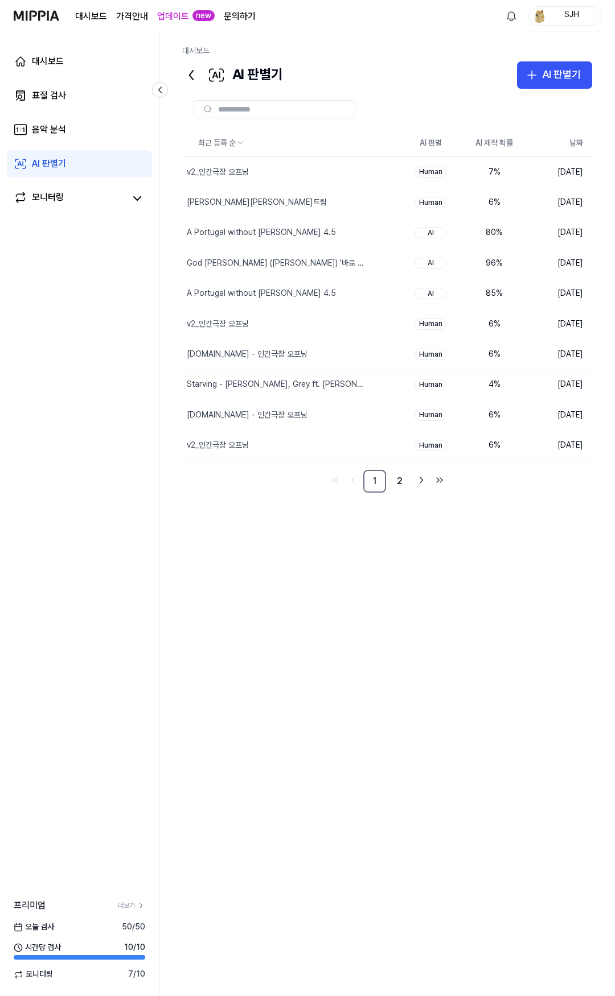
drag, startPoint x: 70, startPoint y: 109, endPoint x: 72, endPoint y: 97, distance: 12.1
click at [70, 109] on div "대시보드 표절 검사 음악 분석 AI 판별기 모니터링" at bounding box center [79, 130] width 159 height 196
click at [75, 87] on link "표절 검사" at bounding box center [79, 95] width 145 height 27
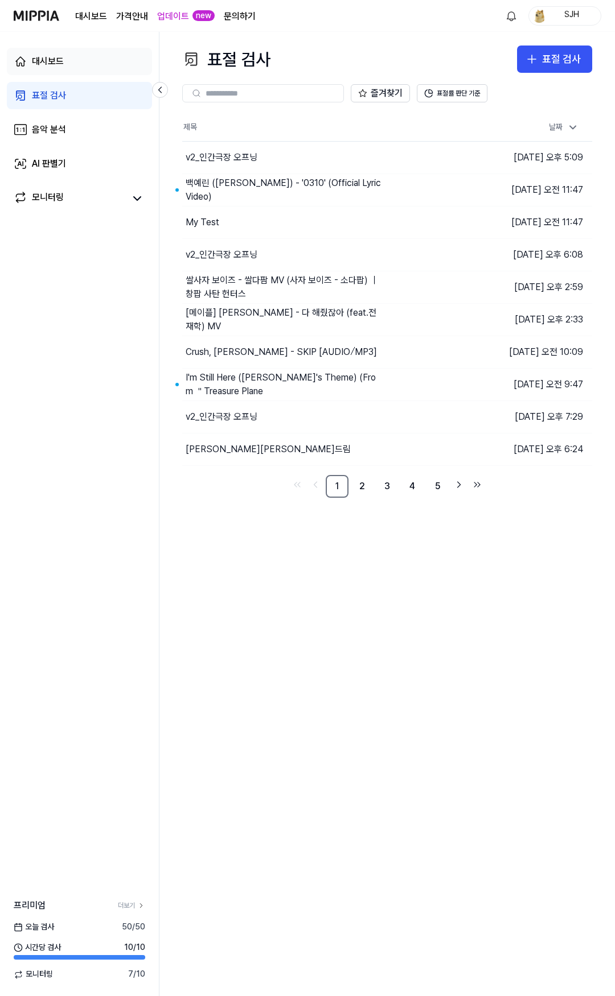
click at [92, 55] on link "대시보드" at bounding box center [79, 61] width 145 height 27
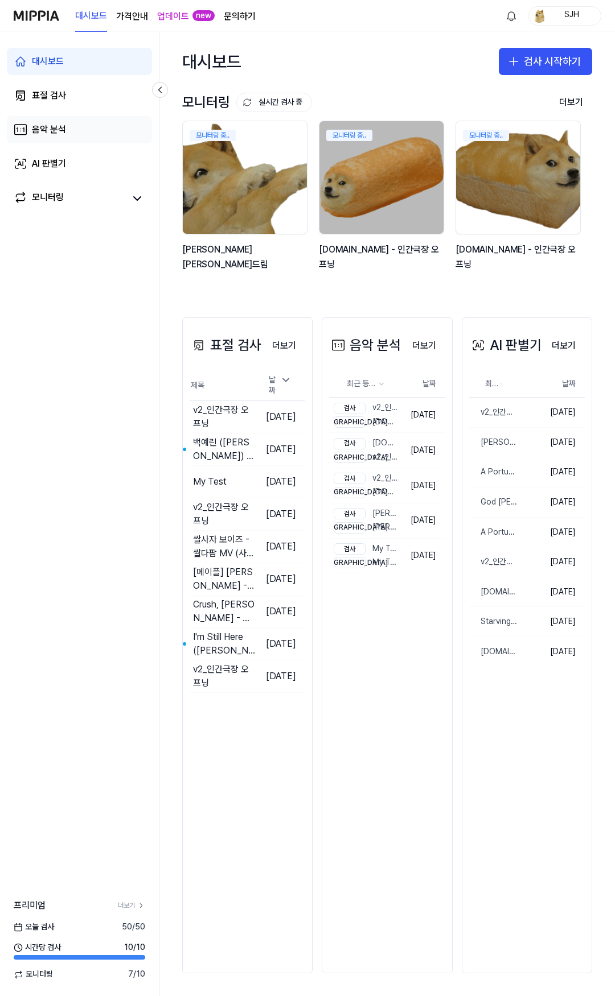
drag, startPoint x: 56, startPoint y: 162, endPoint x: 61, endPoint y: 141, distance: 22.2
click at [56, 162] on div "AI 판별기" at bounding box center [49, 164] width 34 height 14
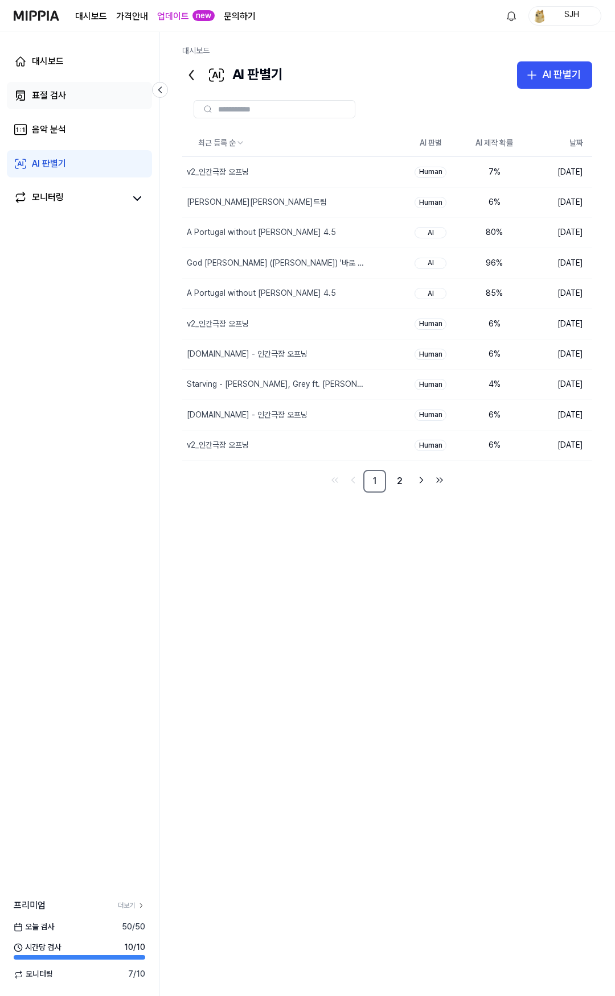
click at [76, 99] on link "표절 검사" at bounding box center [79, 95] width 145 height 27
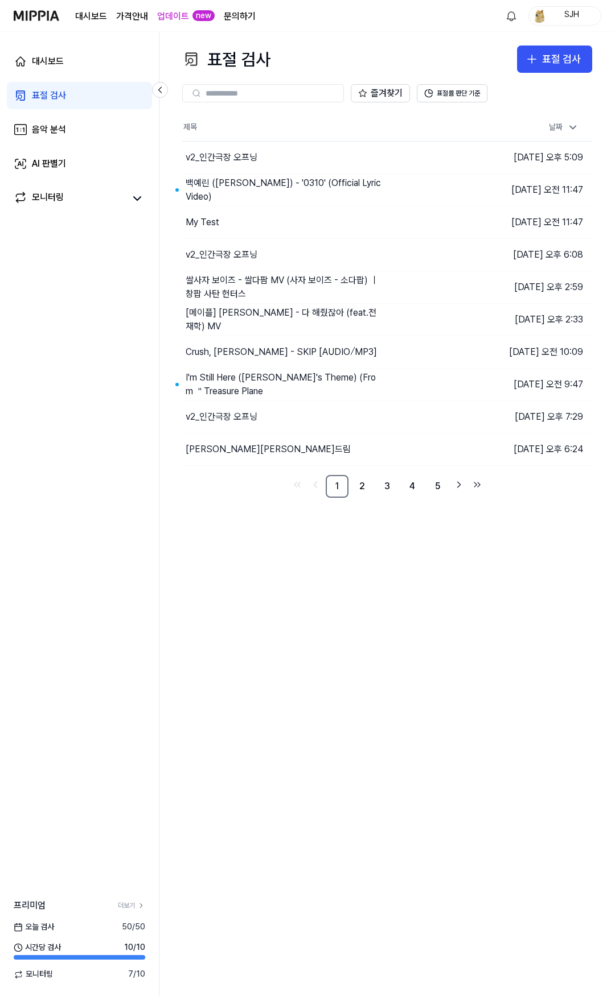
click at [72, 71] on link "대시보드" at bounding box center [79, 61] width 145 height 27
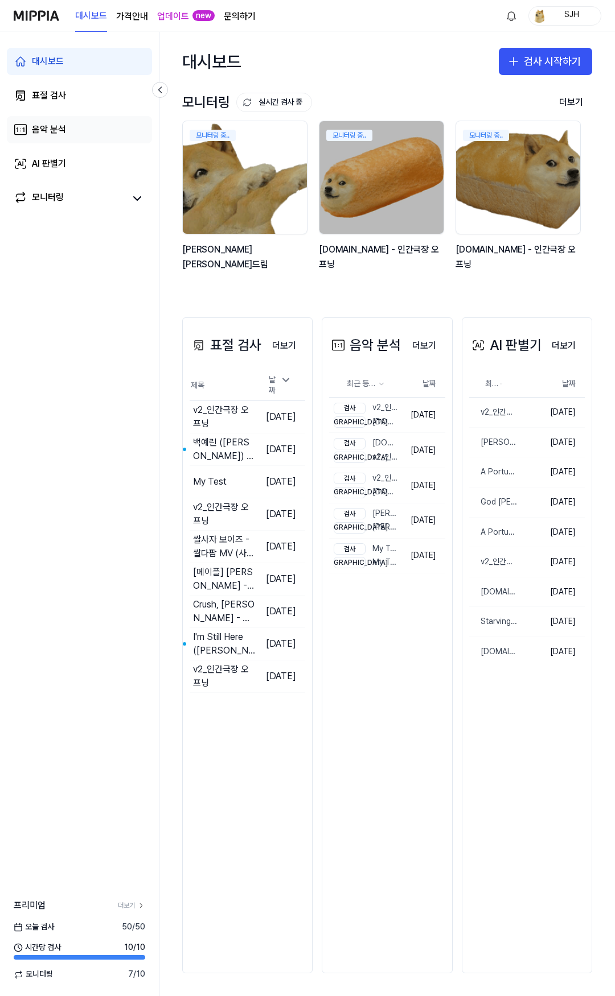
click at [76, 132] on link "음악 분석" at bounding box center [79, 129] width 145 height 27
click at [176, 16] on link "업데이트" at bounding box center [173, 17] width 32 height 14
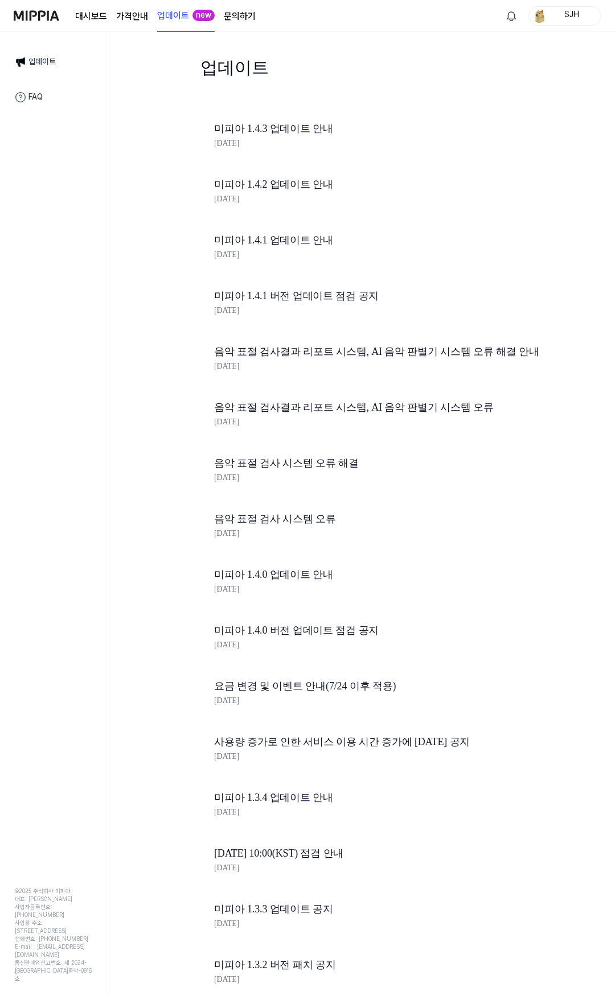
click at [325, 136] on link "미피아 1.4.3 업데이트 안내" at bounding box center [407, 129] width 387 height 17
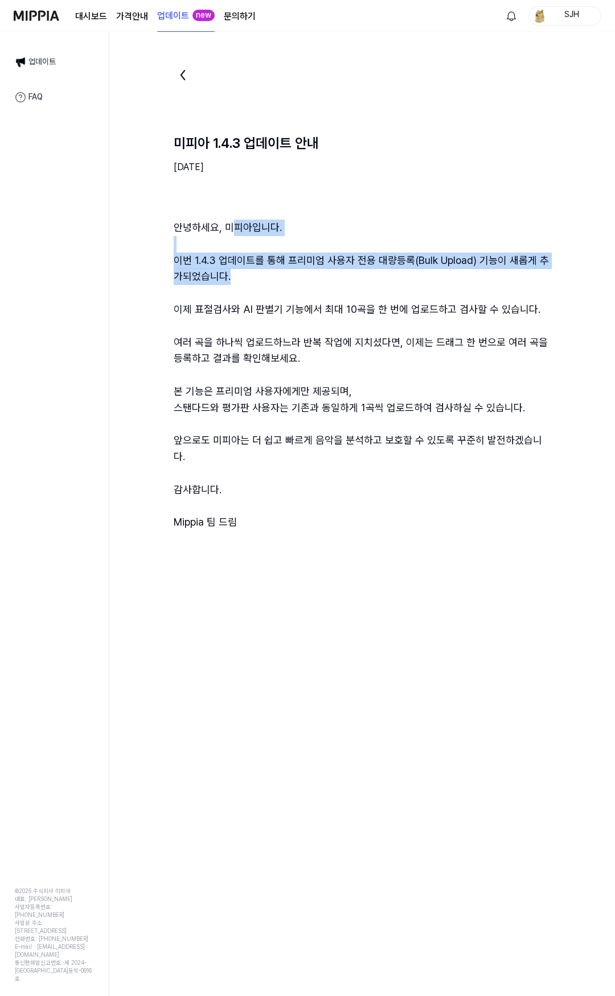
drag, startPoint x: 288, startPoint y: 245, endPoint x: 229, endPoint y: 235, distance: 60.0
click at [229, 235] on div "안녕하세요, 미피아입니다. 이번 1.4.3 업데이트를 통해 프리미엄 사용자 전용 대량등록(Bulk Upload) 기능이 새롭게 추가되었습니다.…" at bounding box center [362, 375] width 377 height 311
click at [238, 234] on div "안녕하세요, 미피아입니다. 이번 1.4.3 업데이트를 통해 프리미엄 사용자 전용 대량등록(Bulk Upload) 기능이 새롭게 추가되었습니다.…" at bounding box center [362, 375] width 377 height 311
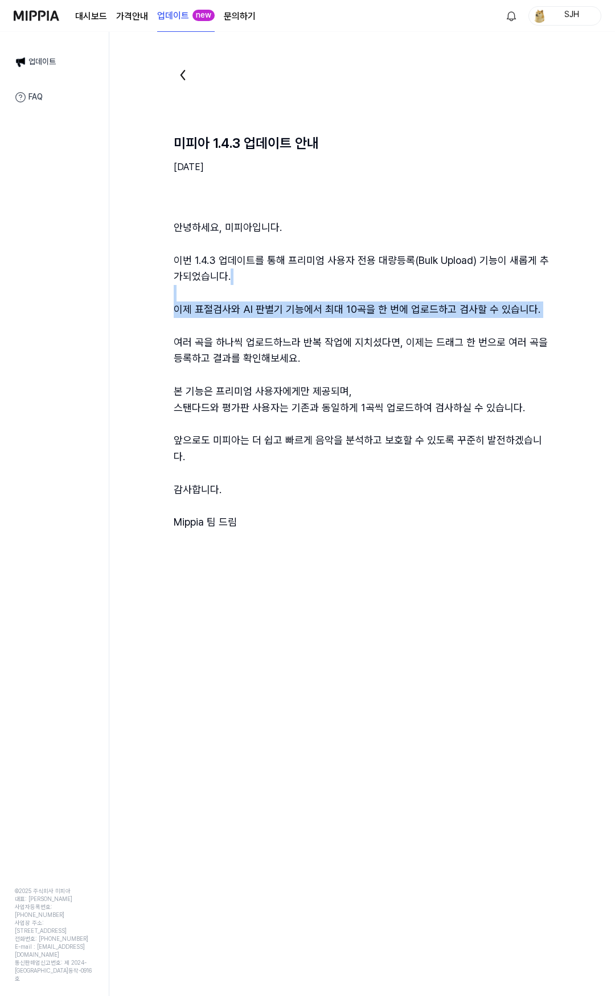
drag, startPoint x: 393, startPoint y: 314, endPoint x: 253, endPoint y: 282, distance: 143.4
click at [253, 282] on div "안녕하세요, 미피아입니다. 이번 1.4.3 업데이트를 통해 프리미엄 사용자 전용 대량등록(Bulk Upload) 기능이 새롭게 추가되었습니다.…" at bounding box center [362, 375] width 377 height 311
click at [298, 294] on div "안녕하세요, 미피아입니다. 이번 1.4.3 업데이트를 통해 프리미엄 사용자 전용 대량등록(Bulk Upload) 기능이 새롭게 추가되었습니다.…" at bounding box center [362, 375] width 377 height 311
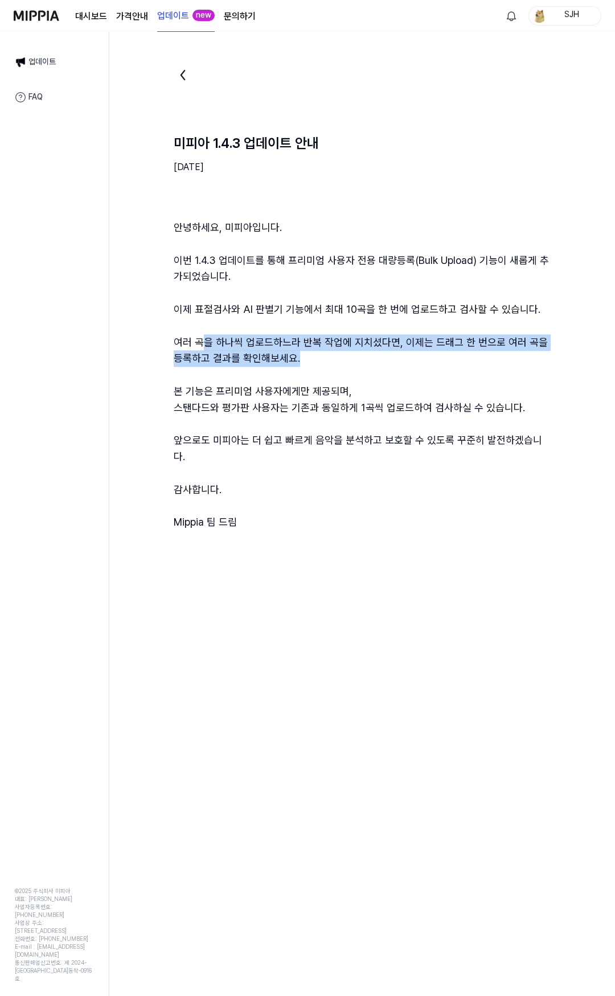
drag, startPoint x: 299, startPoint y: 355, endPoint x: 202, endPoint y: 341, distance: 98.3
click at [200, 337] on div "안녕하세요, 미피아입니다. 이번 1.4.3 업데이트를 통해 프리미엄 사용자 전용 대량등록(Bulk Upload) 기능이 새롭게 추가되었습니다.…" at bounding box center [362, 375] width 377 height 311
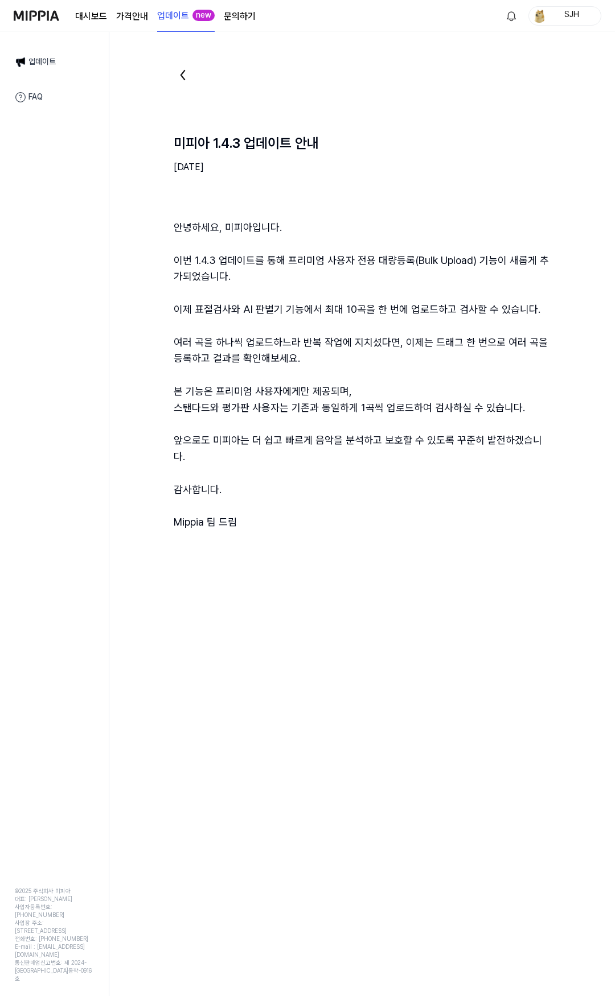
click at [332, 438] on div "안녕하세요, 미피아입니다. 이번 1.4.3 업데이트를 통해 프리미엄 사용자 전용 대량등록(Bulk Upload) 기능이 새롭게 추가되었습니다.…" at bounding box center [362, 375] width 377 height 311
drag, startPoint x: 300, startPoint y: 517, endPoint x: 237, endPoint y: 424, distance: 112.7
click at [237, 424] on div "미피아 1.4.3 업데이트 안내 2025.09.24. 안녕하세요, 미피아입니다. 이번 1.4.3 업데이트를 통해 프리미엄 사용자 전용 대량등록…" at bounding box center [361, 309] width 505 height 554
click at [248, 343] on div "안녕하세요, 미피아입니다. 이번 1.4.3 업데이트를 통해 프리미엄 사용자 전용 대량등록(Bulk Upload) 기능이 새롭게 추가되었습니다.…" at bounding box center [362, 375] width 377 height 311
drag, startPoint x: 256, startPoint y: 408, endPoint x: 421, endPoint y: 412, distance: 165.1
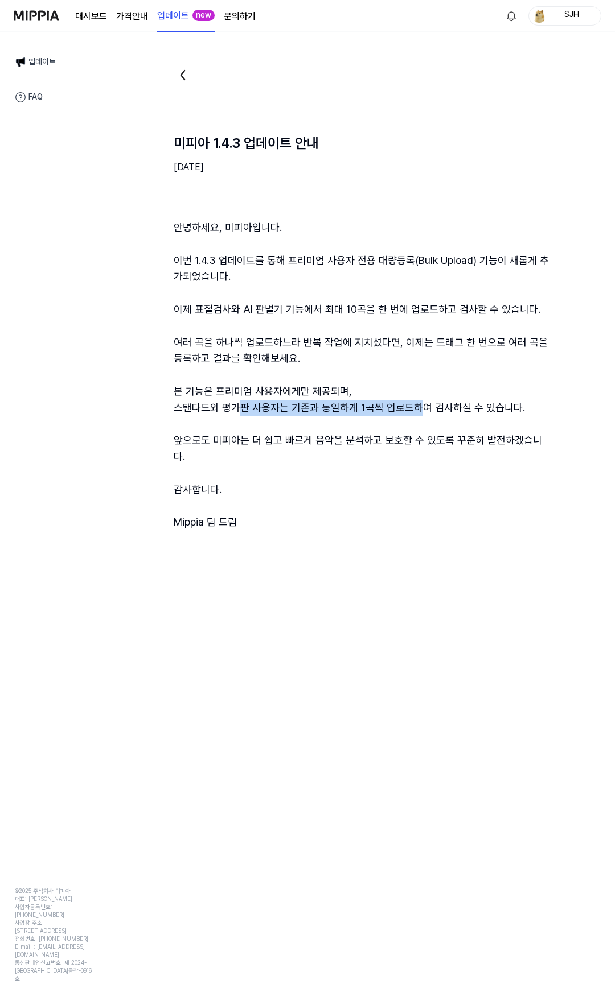
click at [420, 412] on div "안녕하세요, 미피아입니다. 이번 1.4.3 업데이트를 통해 프리미엄 사용자 전용 대량등록(Bulk Upload) 기능이 새롭게 추가되었습니다.…" at bounding box center [362, 375] width 377 height 311
click at [435, 411] on div "안녕하세요, 미피아입니다. 이번 1.4.3 업데이트를 통해 프리미엄 사용자 전용 대량등록(Bulk Upload) 기능이 새롭게 추가되었습니다.…" at bounding box center [362, 375] width 377 height 311
drag, startPoint x: 434, startPoint y: 409, endPoint x: 250, endPoint y: 424, distance: 184.4
click at [265, 409] on div "안녕하세요, 미피아입니다. 이번 1.4.3 업데이트를 통해 프리미엄 사용자 전용 대량등록(Bulk Upload) 기능이 새롭게 추가되었습니다.…" at bounding box center [362, 375] width 377 height 311
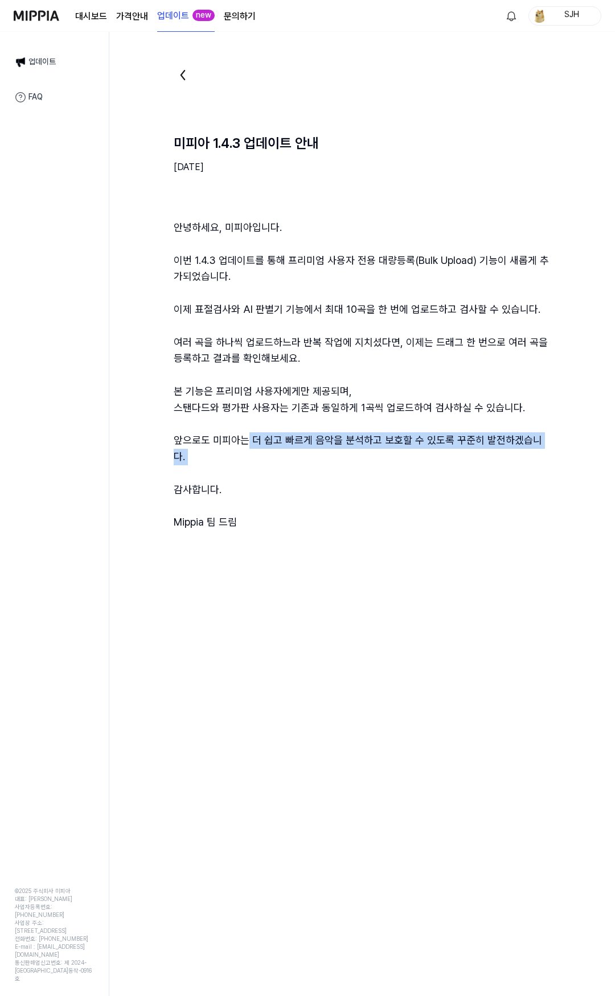
drag, startPoint x: 341, startPoint y: 444, endPoint x: 447, endPoint y: 452, distance: 105.5
click at [447, 452] on div "안녕하세요, 미피아입니다. 이번 1.4.3 업데이트를 통해 프리미엄 사용자 전용 대량등록(Bulk Upload) 기능이 새롭게 추가되었습니다.…" at bounding box center [362, 375] width 377 height 311
click at [448, 452] on div "안녕하세요, 미피아입니다. 이번 1.4.3 업데이트를 통해 프리미엄 사용자 전용 대량등록(Bulk Upload) 기능이 새롭게 추가되었습니다.…" at bounding box center [362, 375] width 377 height 311
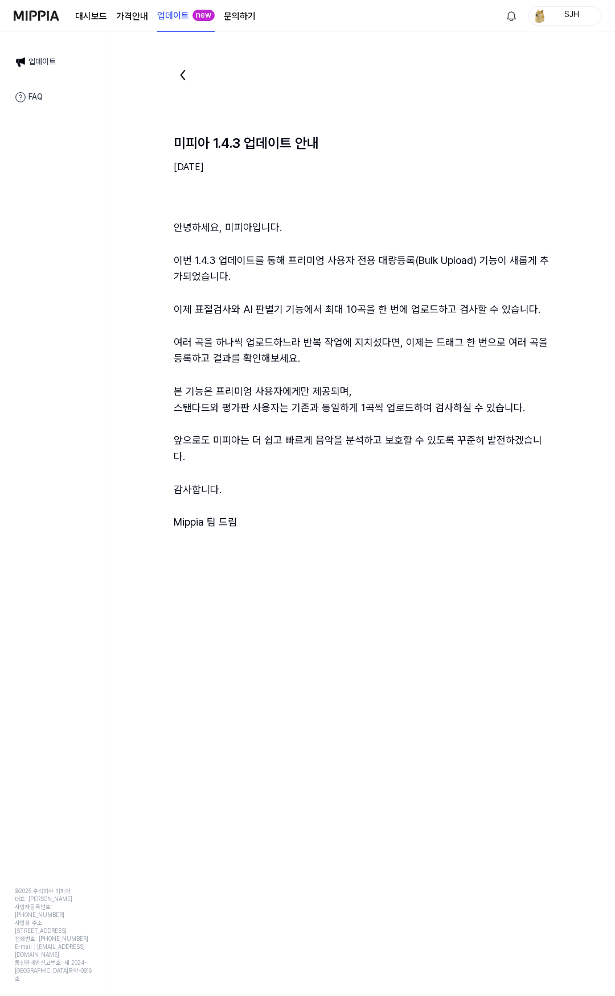
click at [43, 10] on img at bounding box center [37, 15] width 46 height 31
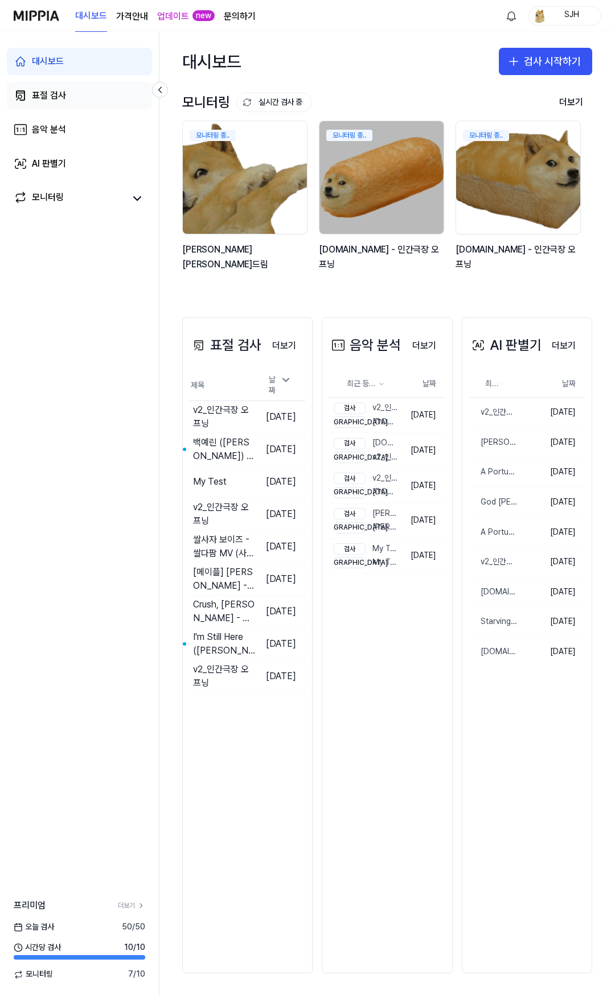
click at [94, 96] on link "표절 검사" at bounding box center [79, 95] width 145 height 27
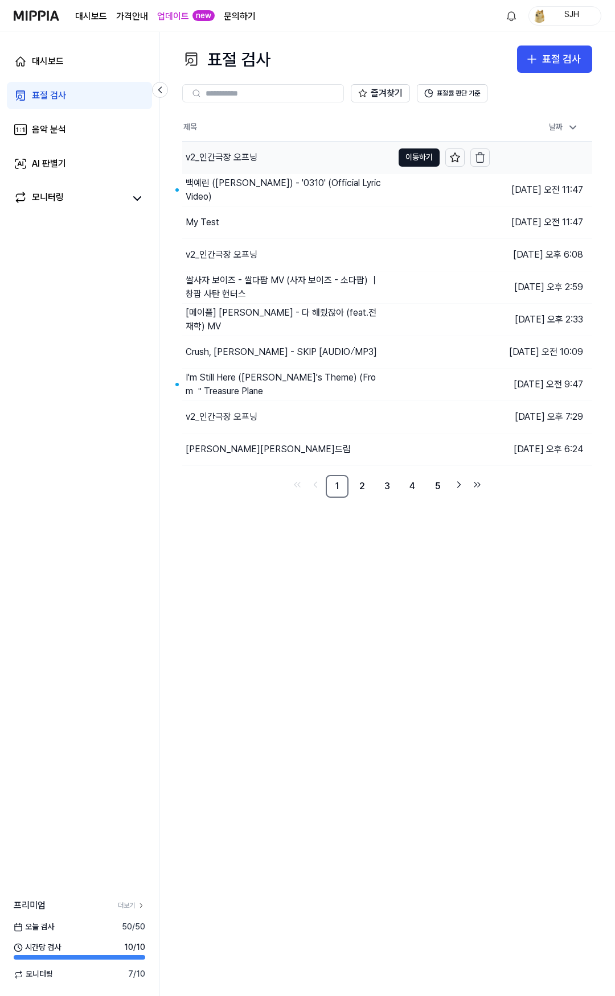
click at [271, 162] on div "v2_인간극장 오프닝" at bounding box center [287, 158] width 211 height 32
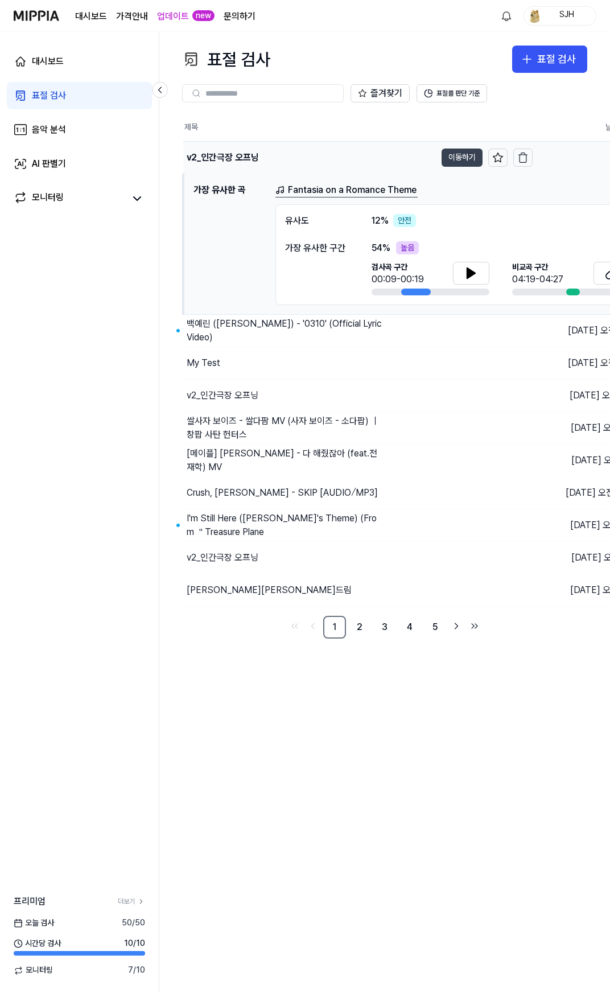
click at [459, 162] on button "이동하기" at bounding box center [462, 158] width 41 height 18
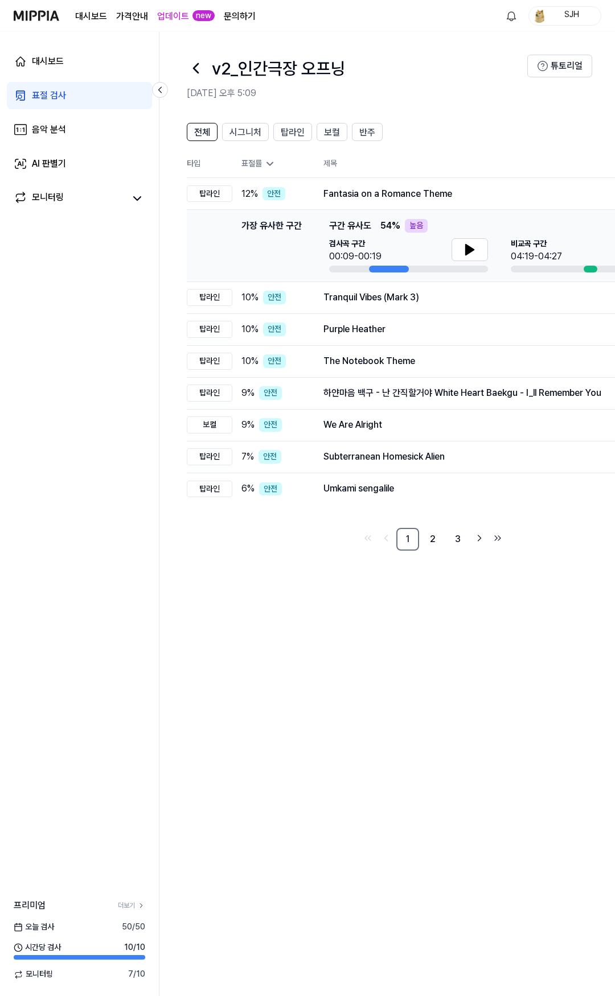
click at [89, 90] on link "표절 검사" at bounding box center [79, 95] width 145 height 27
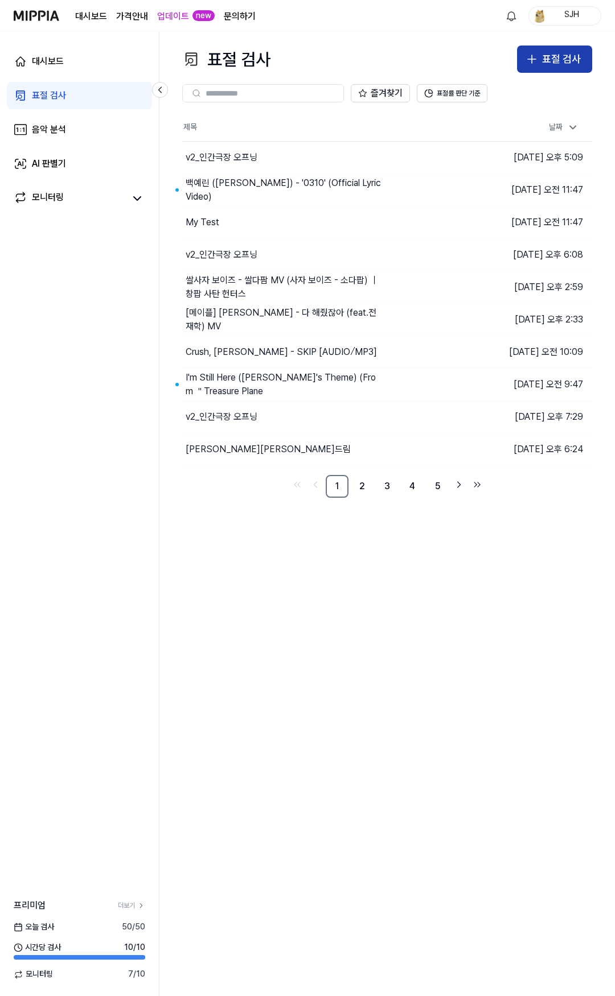
click at [567, 62] on div "표절 검사" at bounding box center [561, 59] width 39 height 17
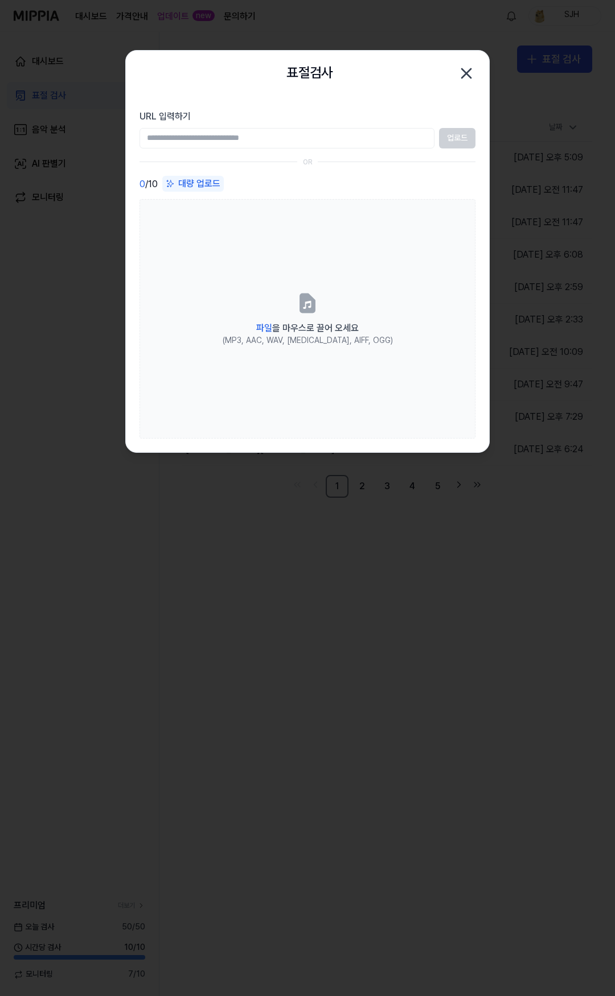
click at [204, 182] on div "대량 업로드" at bounding box center [192, 184] width 61 height 16
click at [196, 182] on div "대량 업로드" at bounding box center [192, 184] width 61 height 16
drag, startPoint x: 340, startPoint y: 581, endPoint x: 344, endPoint y: 570, distance: 11.3
click at [341, 580] on div at bounding box center [307, 498] width 615 height 996
